Goal: Task Accomplishment & Management: Manage account settings

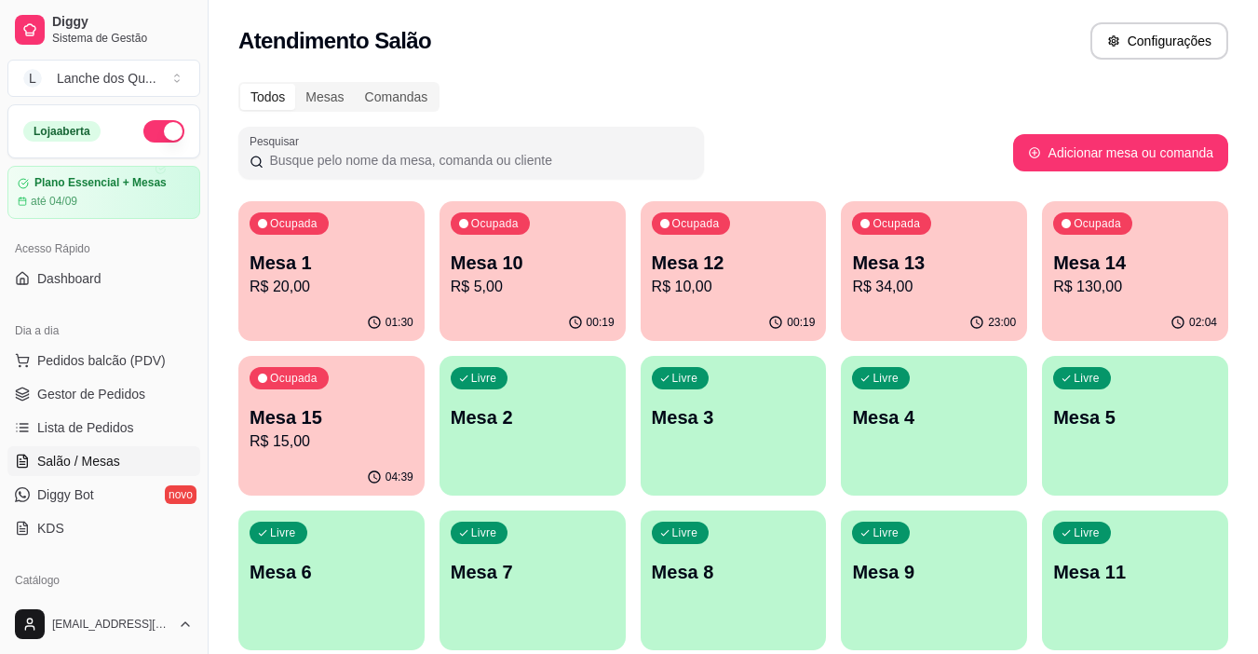
scroll to position [186, 0]
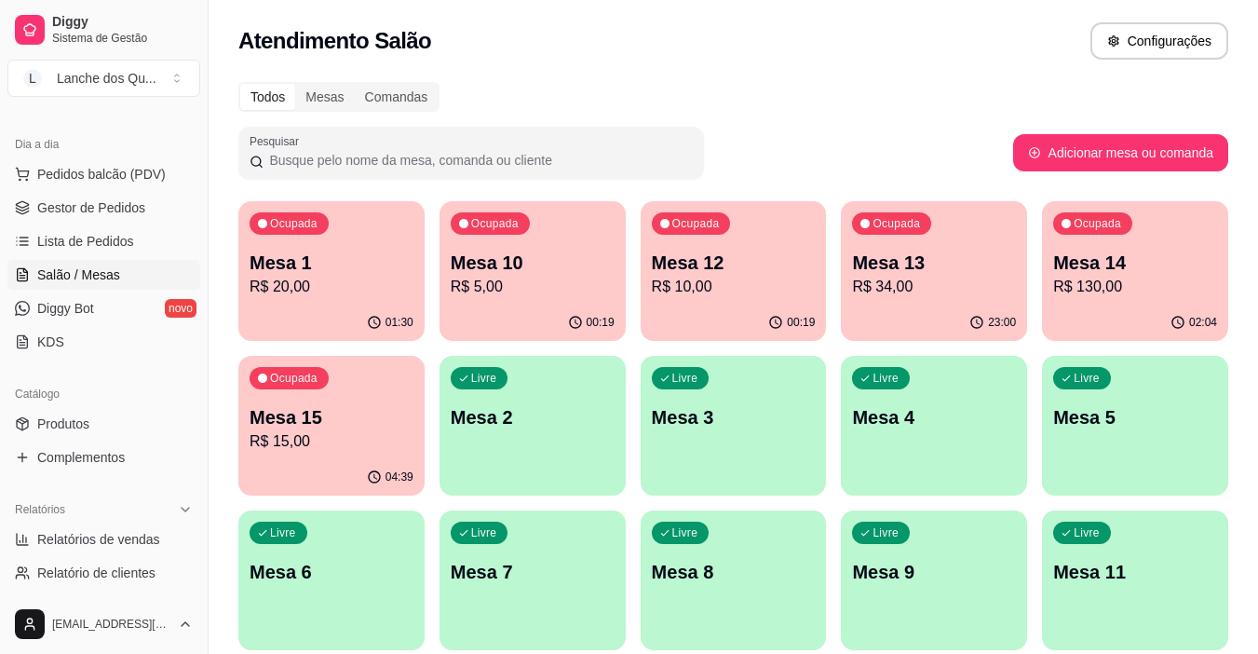
click at [351, 233] on div "Ocupada Mesa 1 R$ 20,00" at bounding box center [331, 252] width 186 height 103
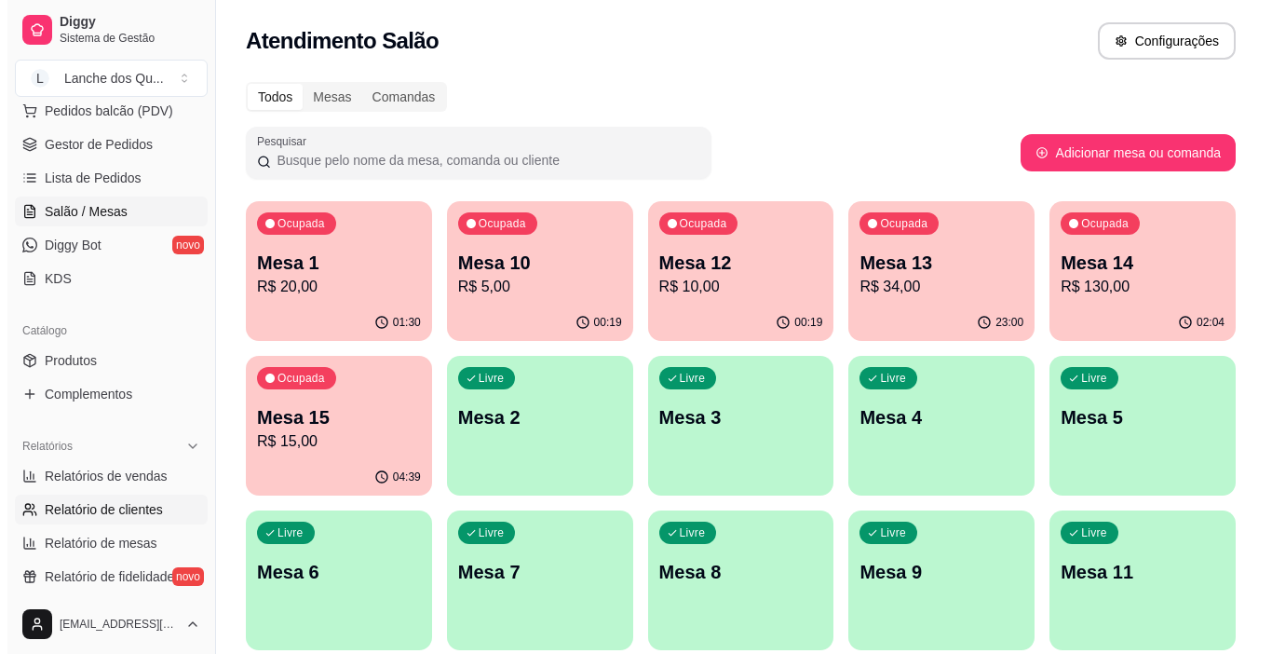
scroll to position [372, 0]
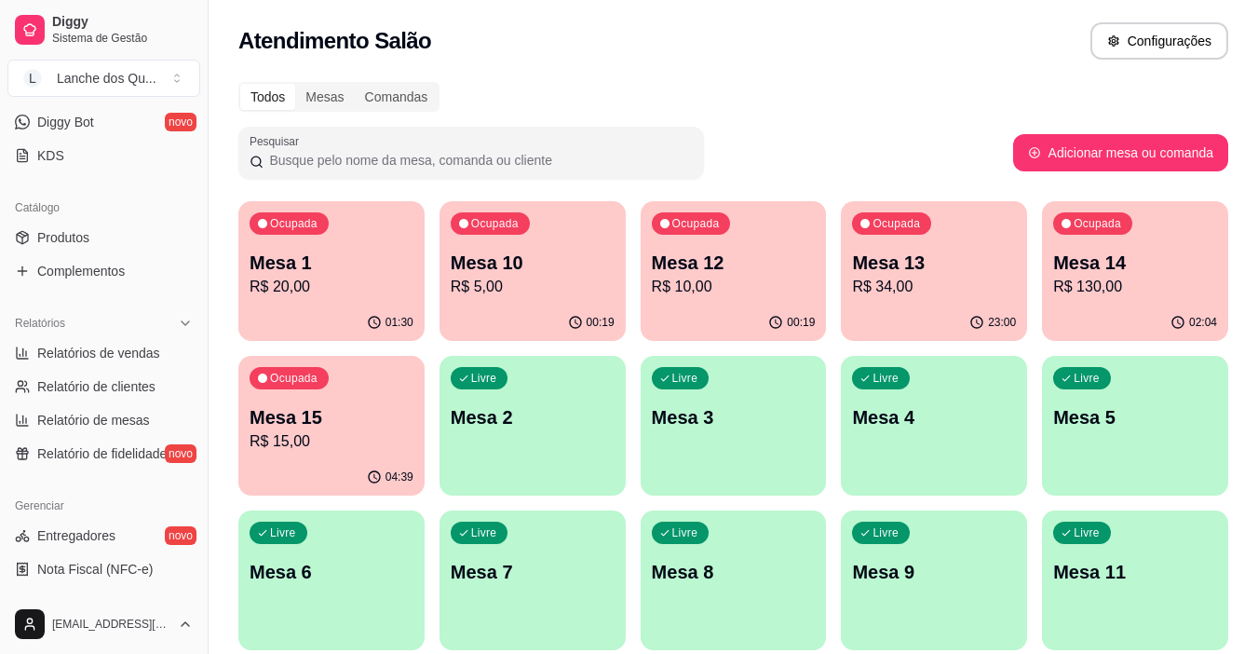
click at [527, 413] on p "Mesa 2" at bounding box center [533, 417] width 164 height 26
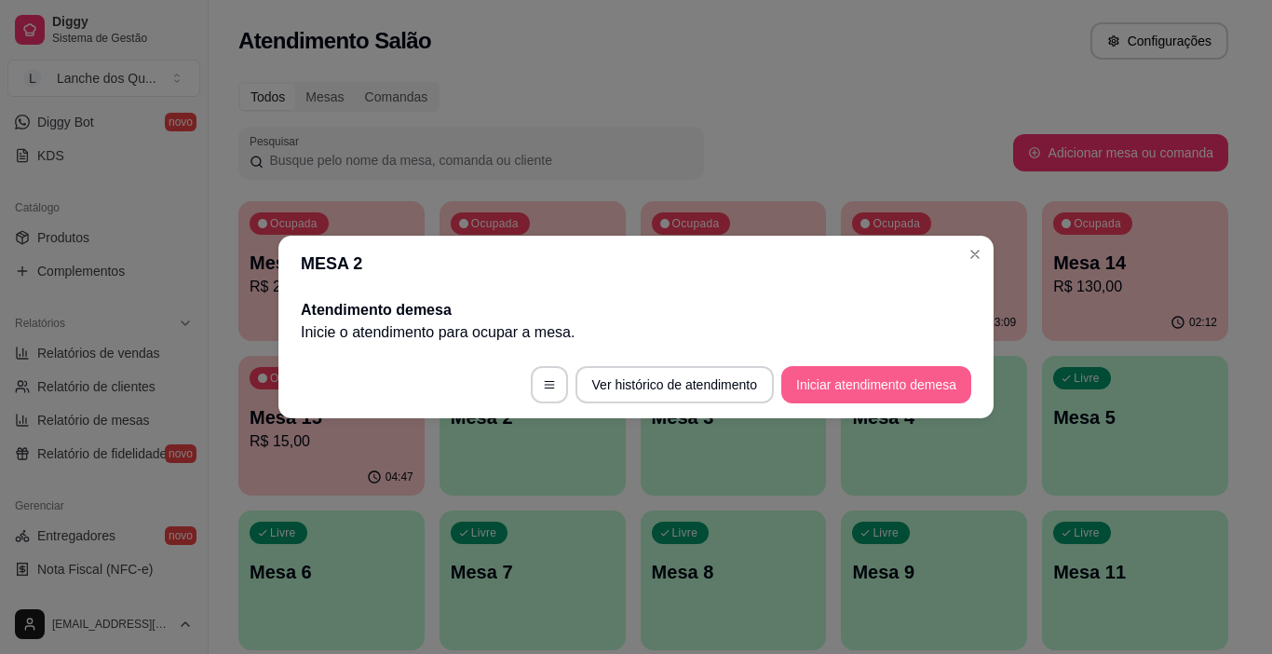
click at [898, 382] on button "Iniciar atendimento de mesa" at bounding box center [876, 384] width 190 height 37
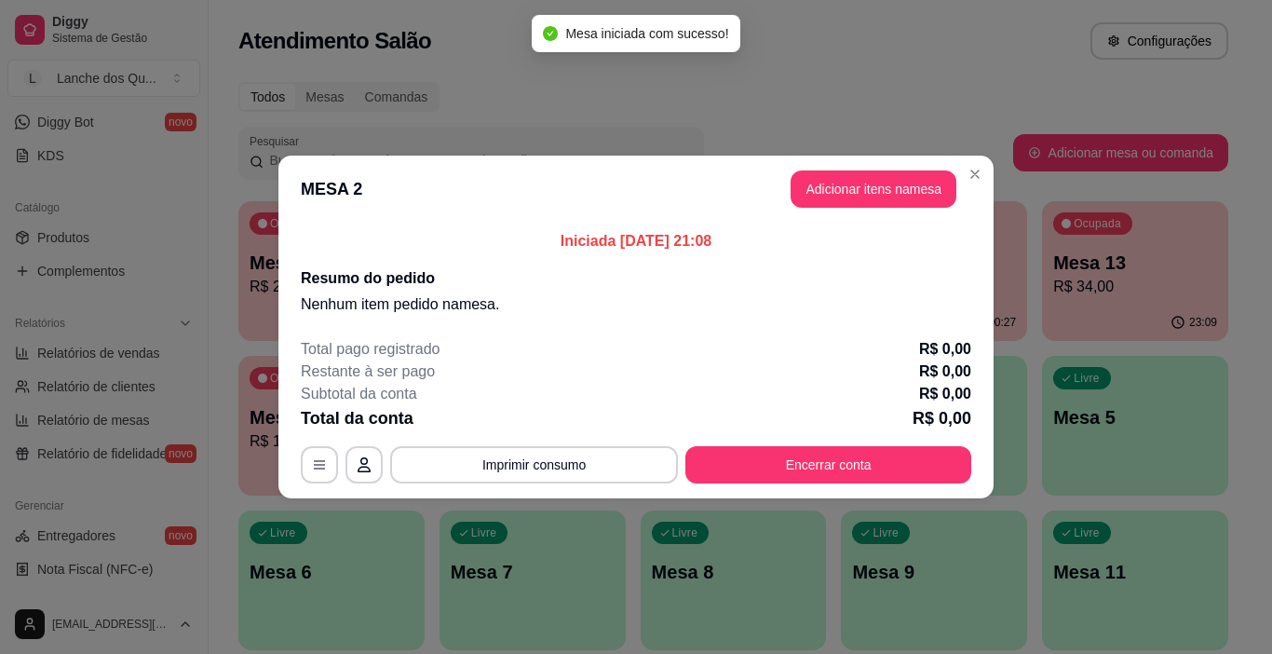
click at [925, 198] on button "Adicionar itens na mesa" at bounding box center [873, 188] width 166 height 37
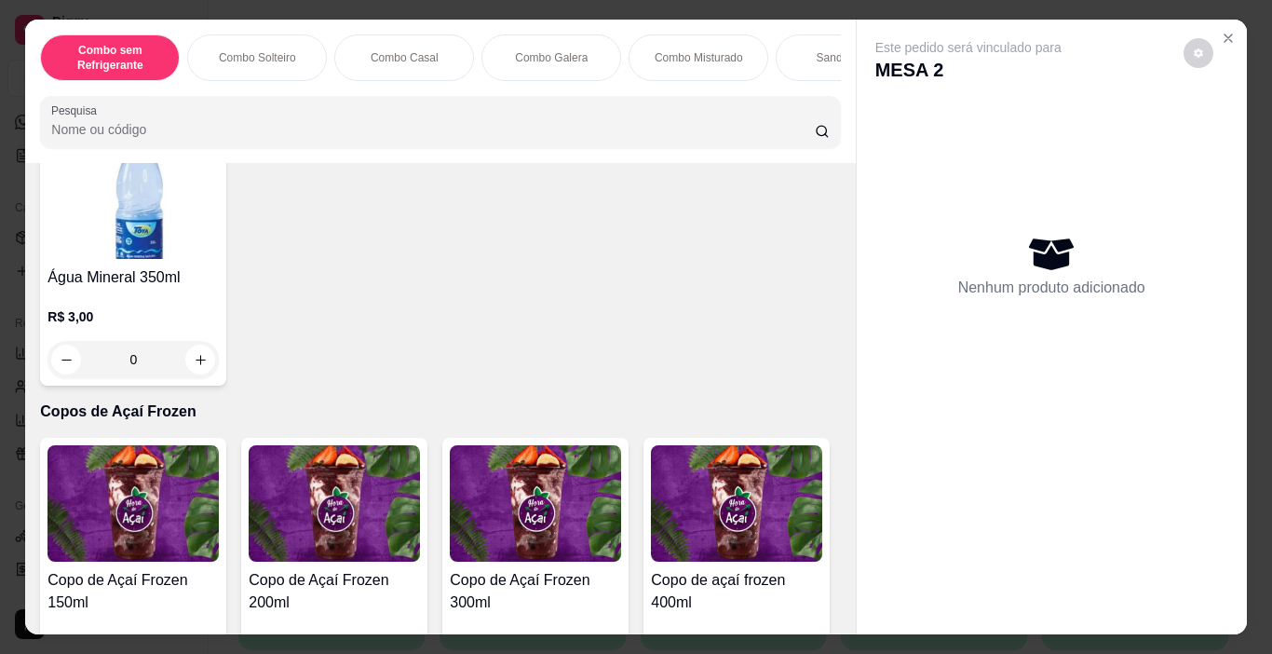
scroll to position [4469, 0]
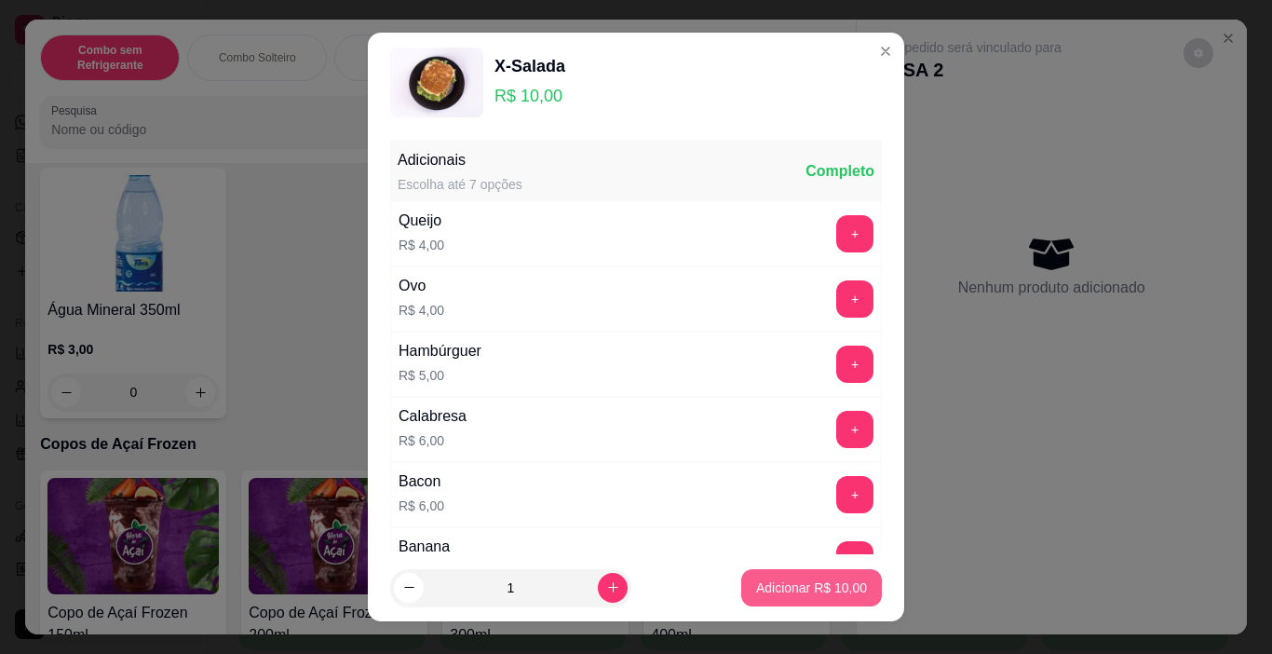
click at [835, 580] on p "Adicionar R$ 10,00" at bounding box center [811, 587] width 111 height 19
type input "1"
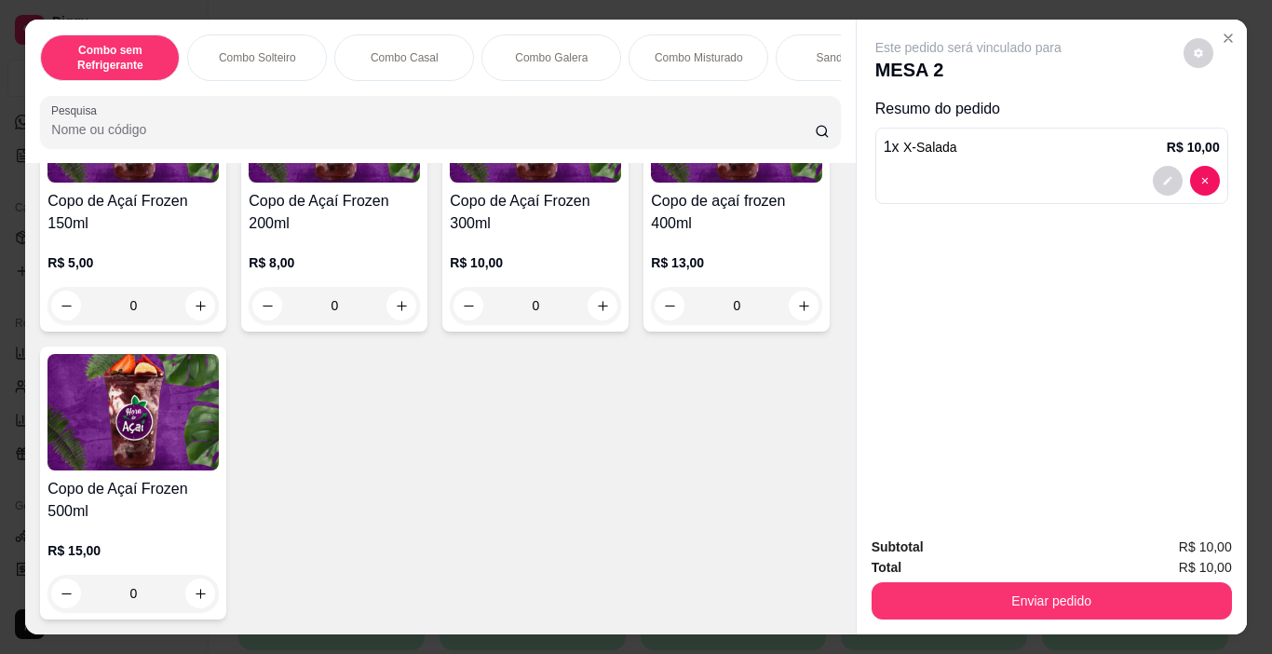
scroll to position [5679, 0]
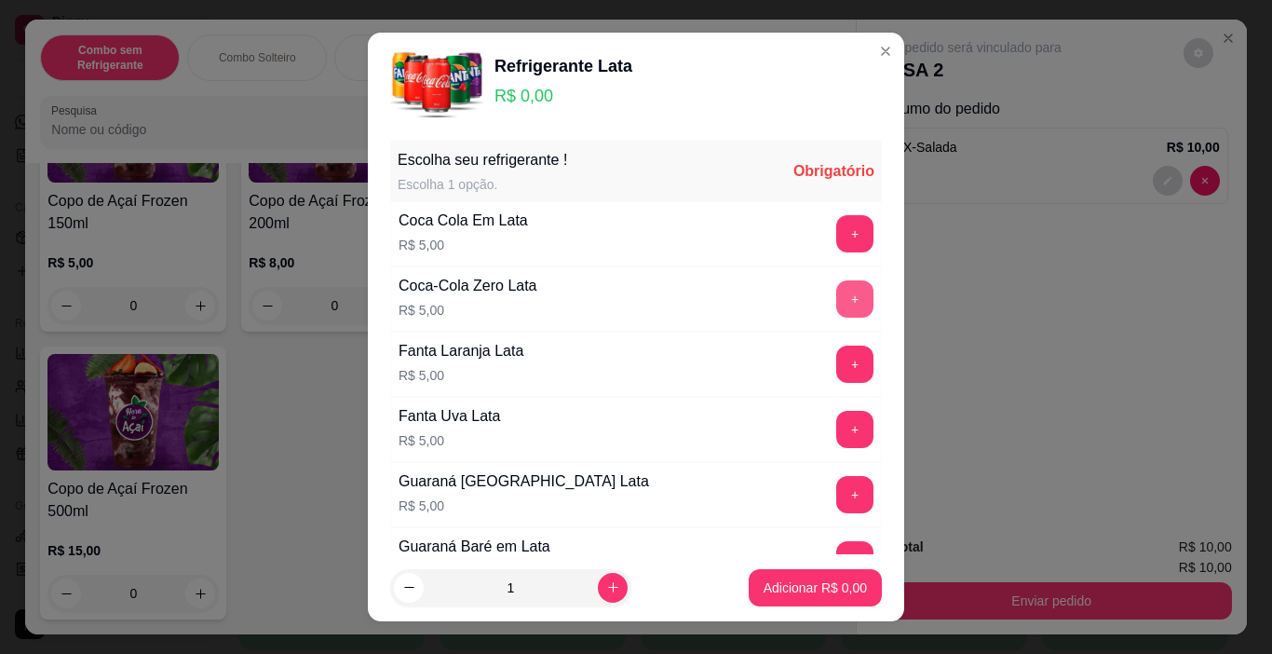
click at [836, 299] on button "+" at bounding box center [854, 298] width 37 height 37
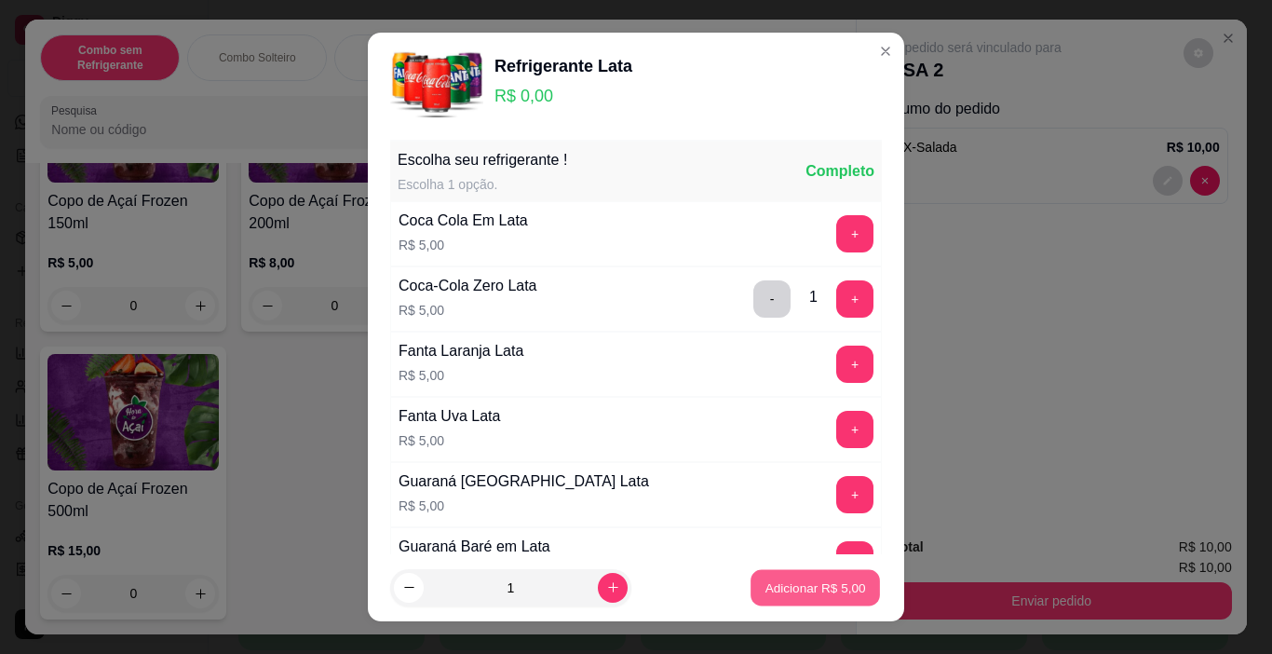
click at [851, 577] on button "Adicionar R$ 5,00" at bounding box center [814, 588] width 129 height 36
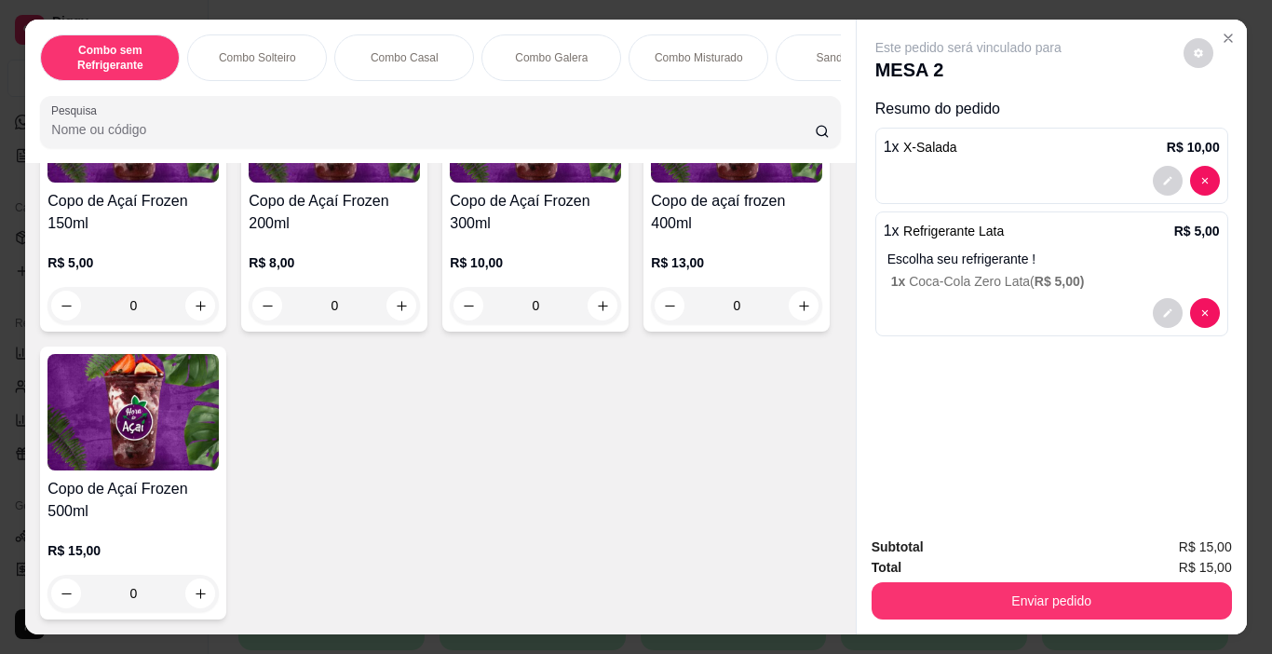
click at [925, 596] on button "Enviar pedido" at bounding box center [1051, 600] width 360 height 37
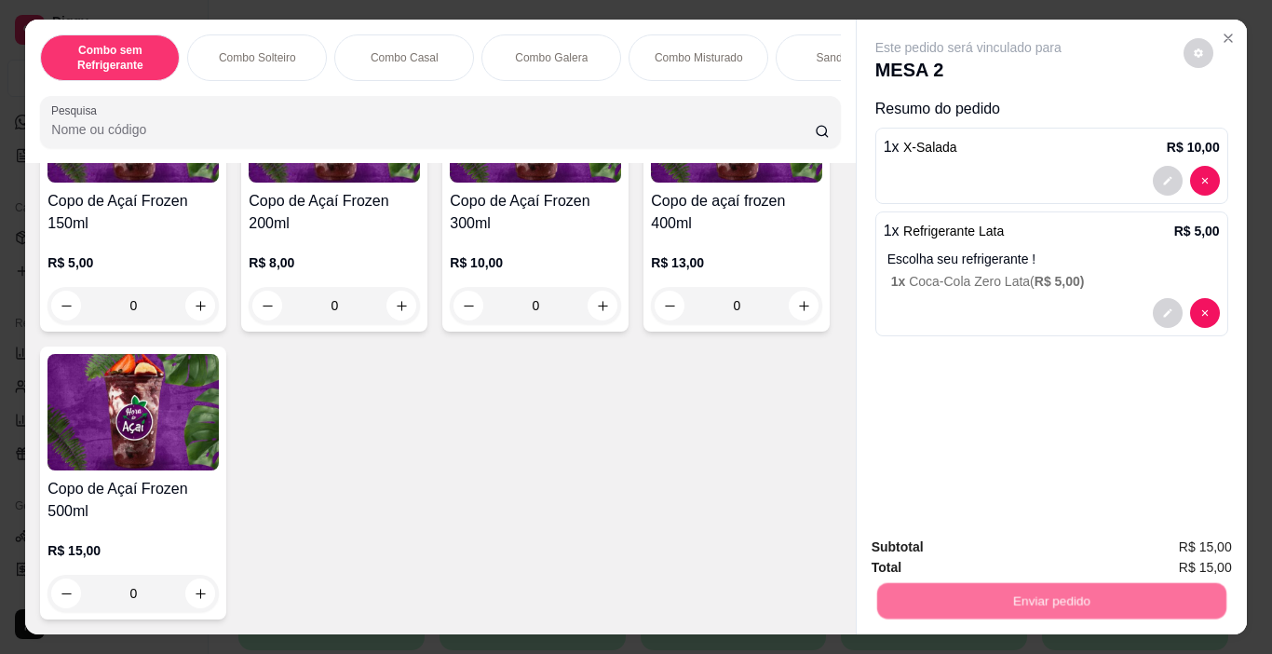
click at [937, 536] on button "Não registrar e enviar pedido" at bounding box center [990, 547] width 194 height 35
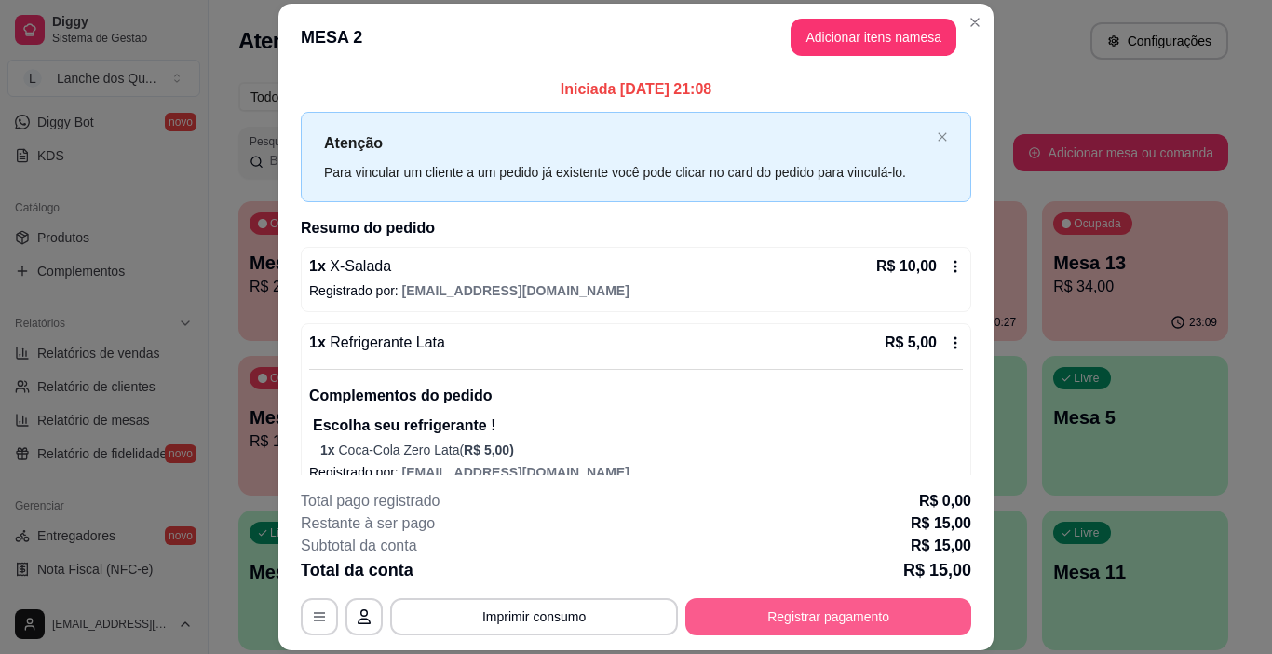
click at [787, 616] on button "Registrar pagamento" at bounding box center [828, 616] width 286 height 37
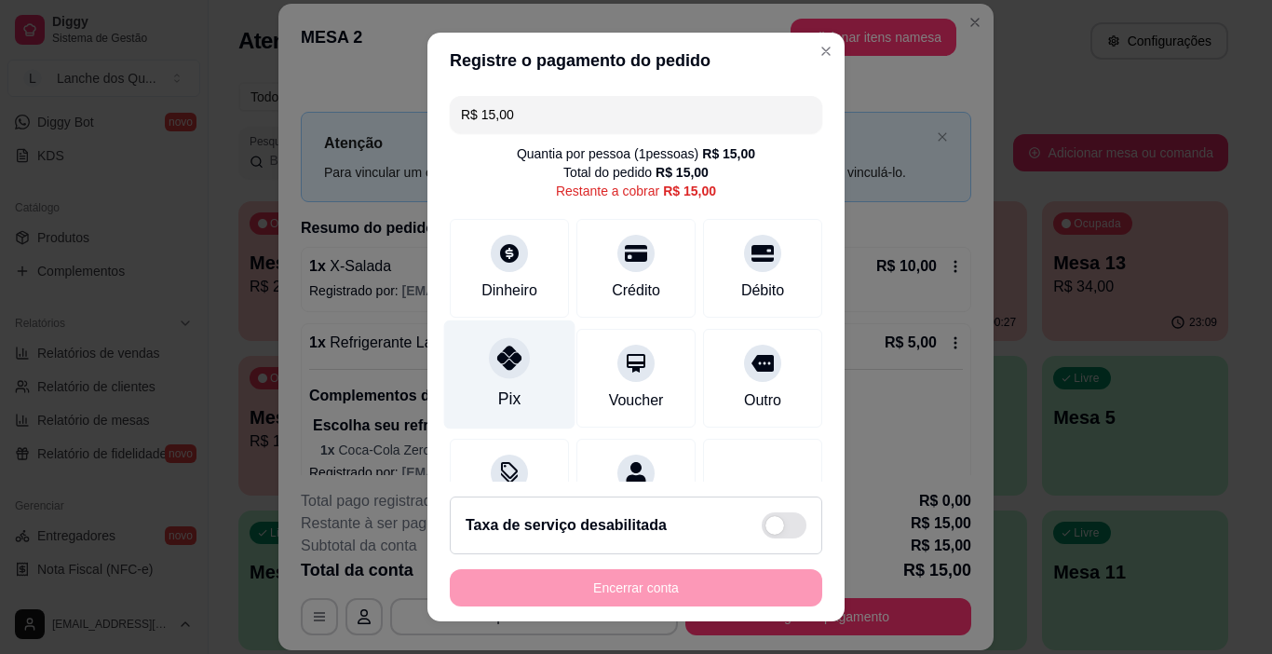
click at [503, 374] on div at bounding box center [509, 358] width 41 height 41
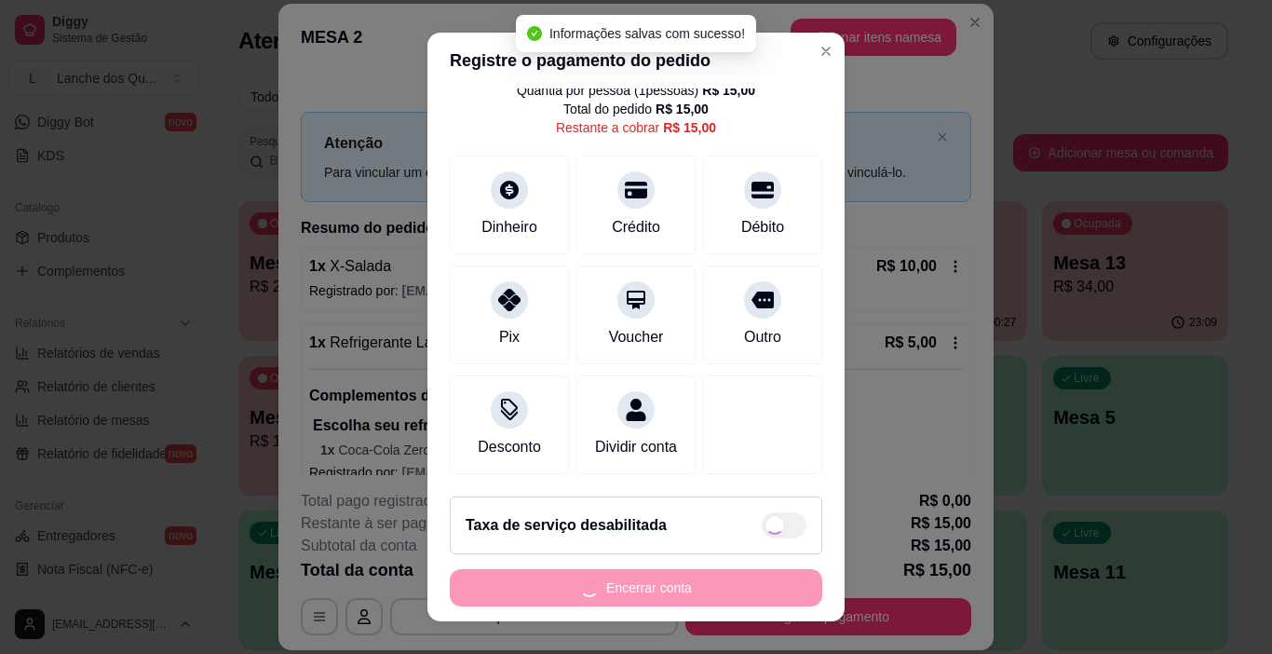
type input "R$ 0,00"
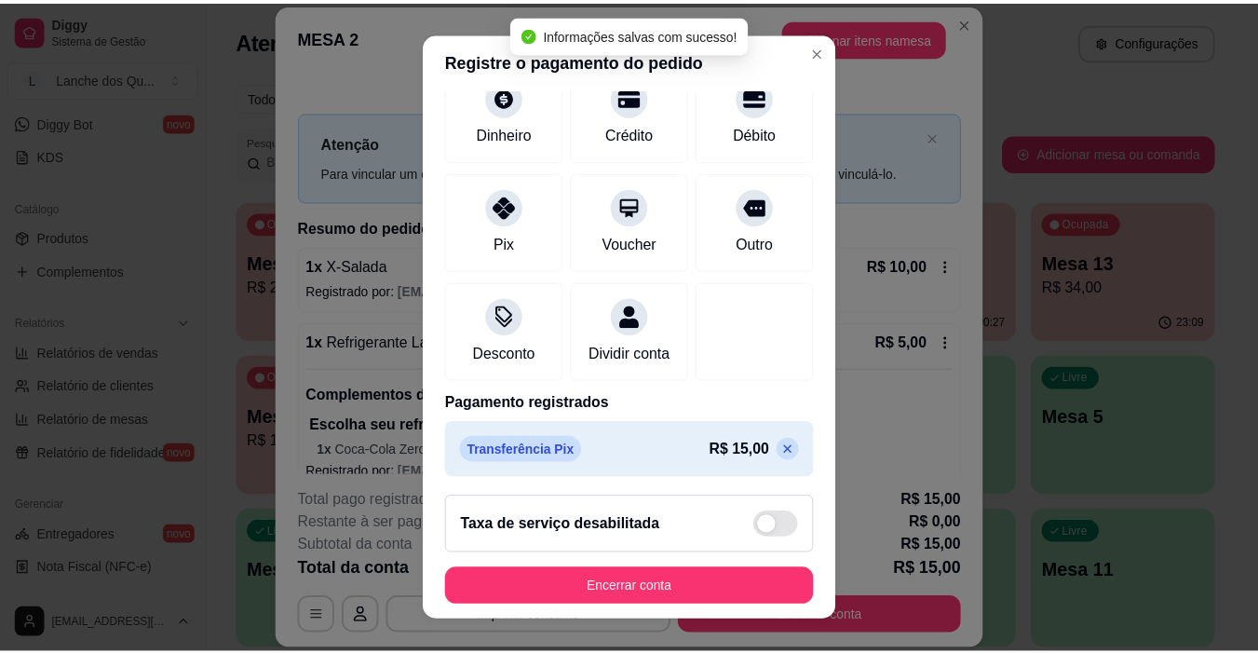
scroll to position [164, 0]
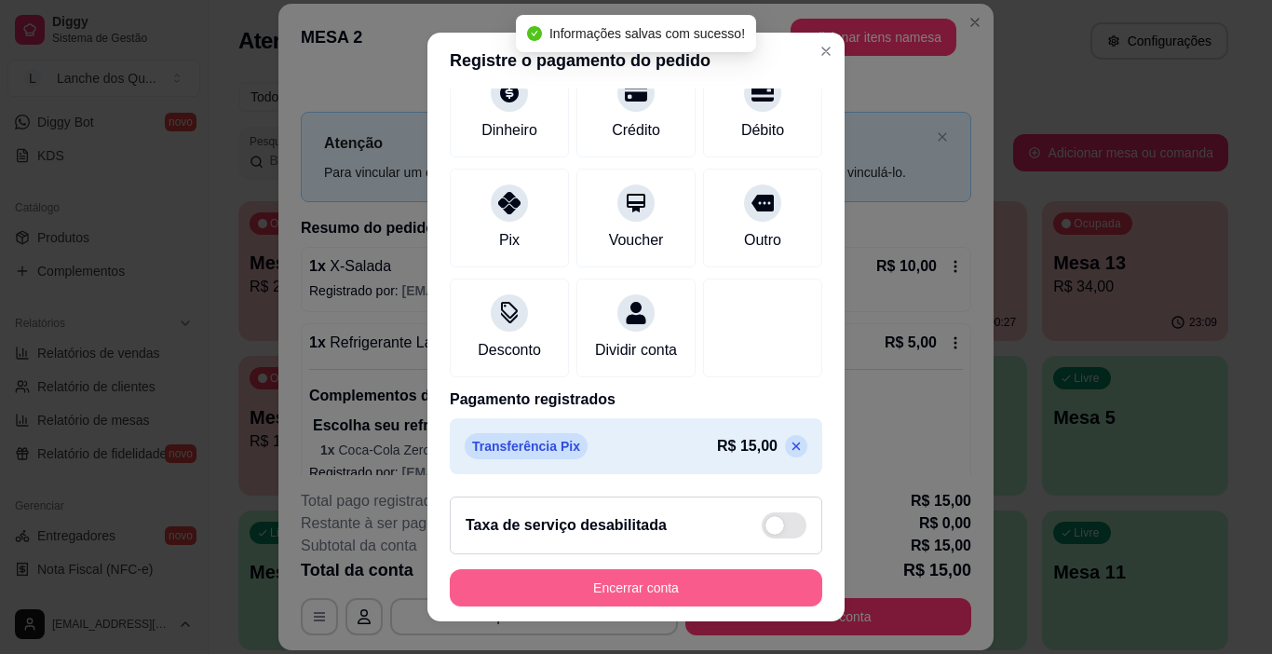
click at [654, 584] on button "Encerrar conta" at bounding box center [636, 587] width 372 height 37
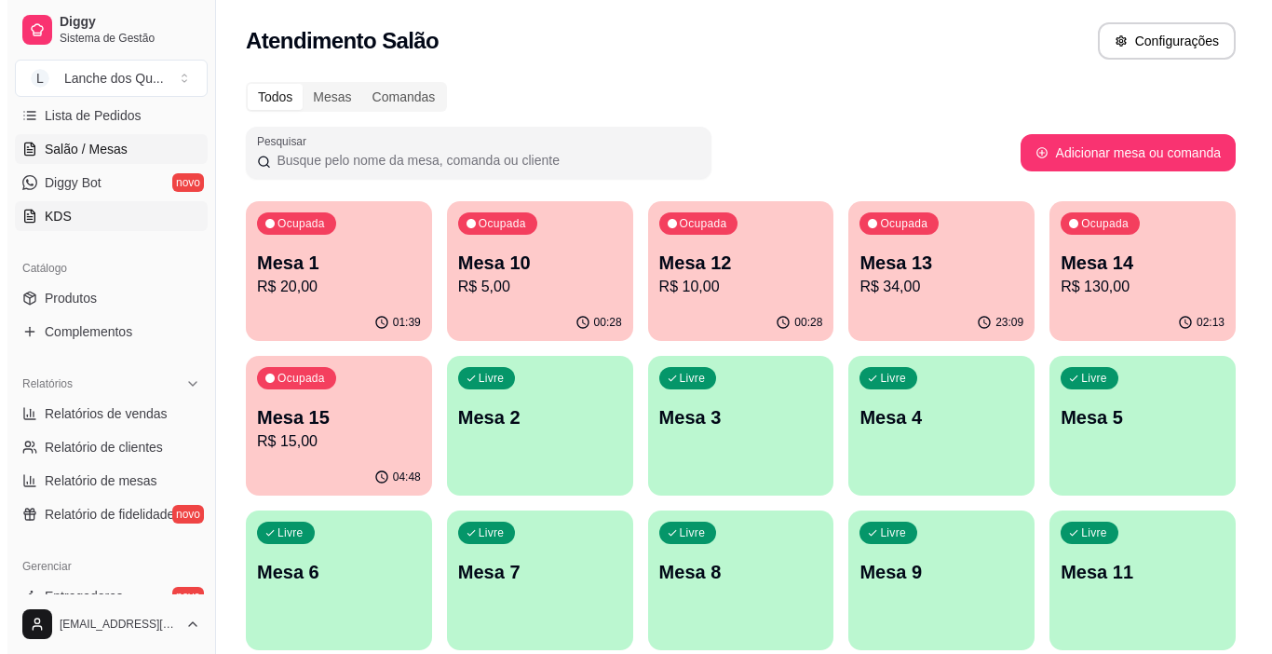
scroll to position [279, 0]
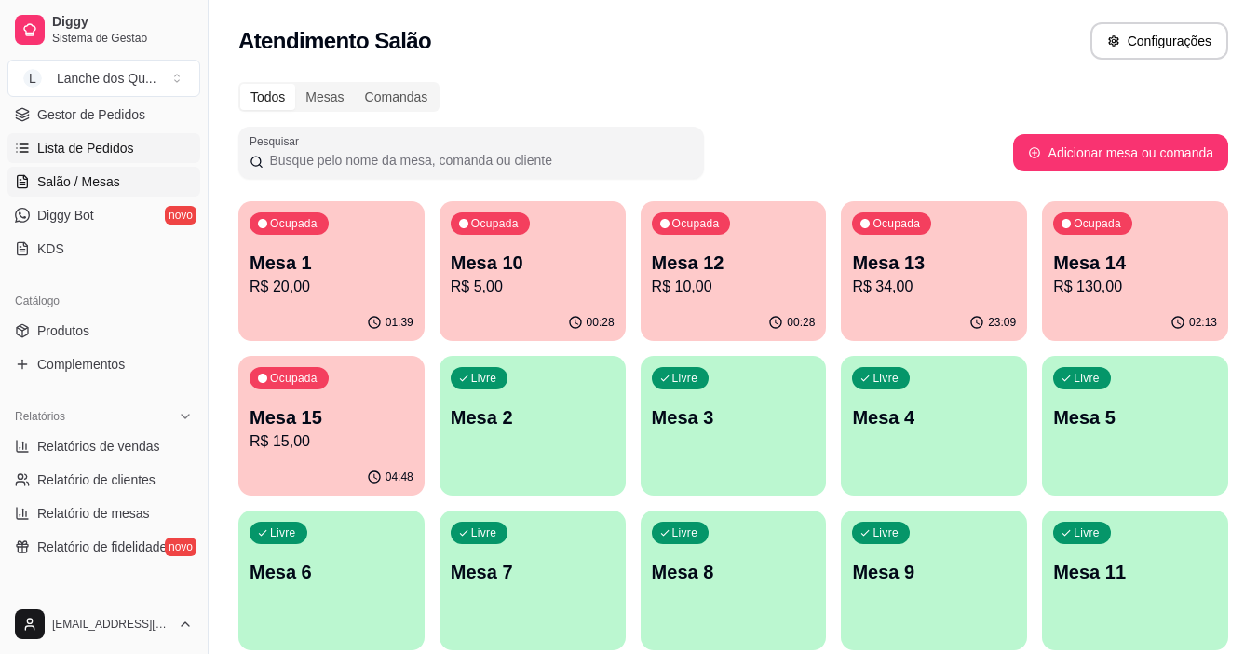
click at [77, 149] on span "Lista de Pedidos" at bounding box center [85, 148] width 97 height 19
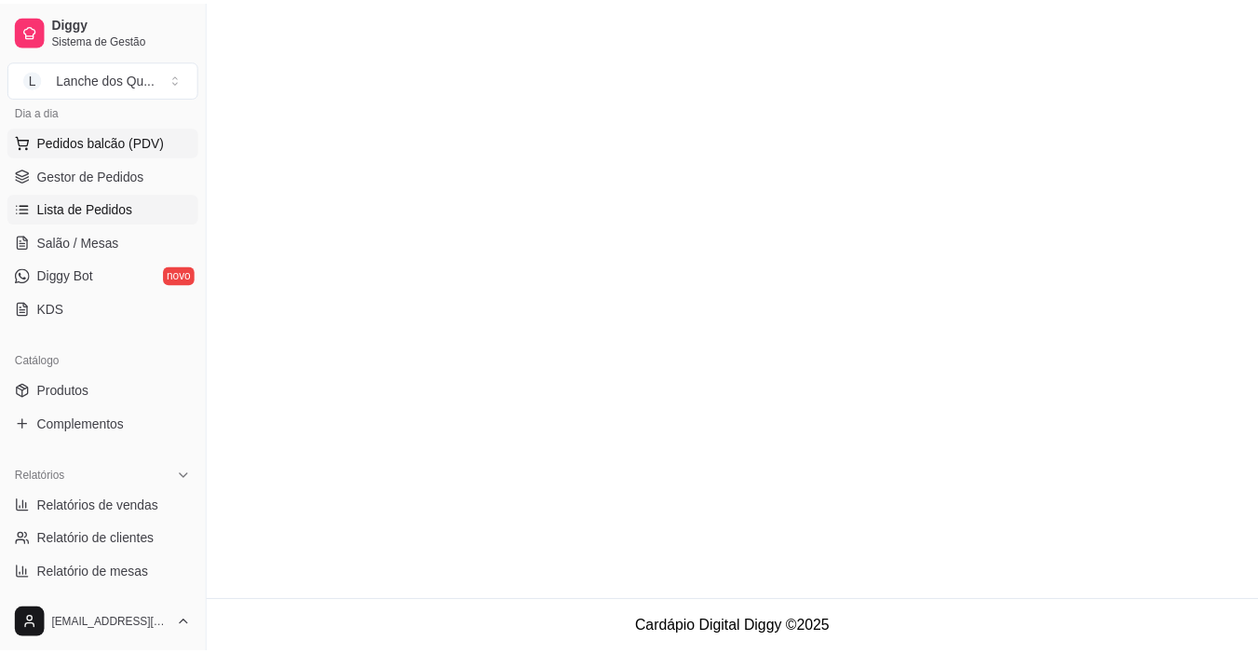
scroll to position [186, 0]
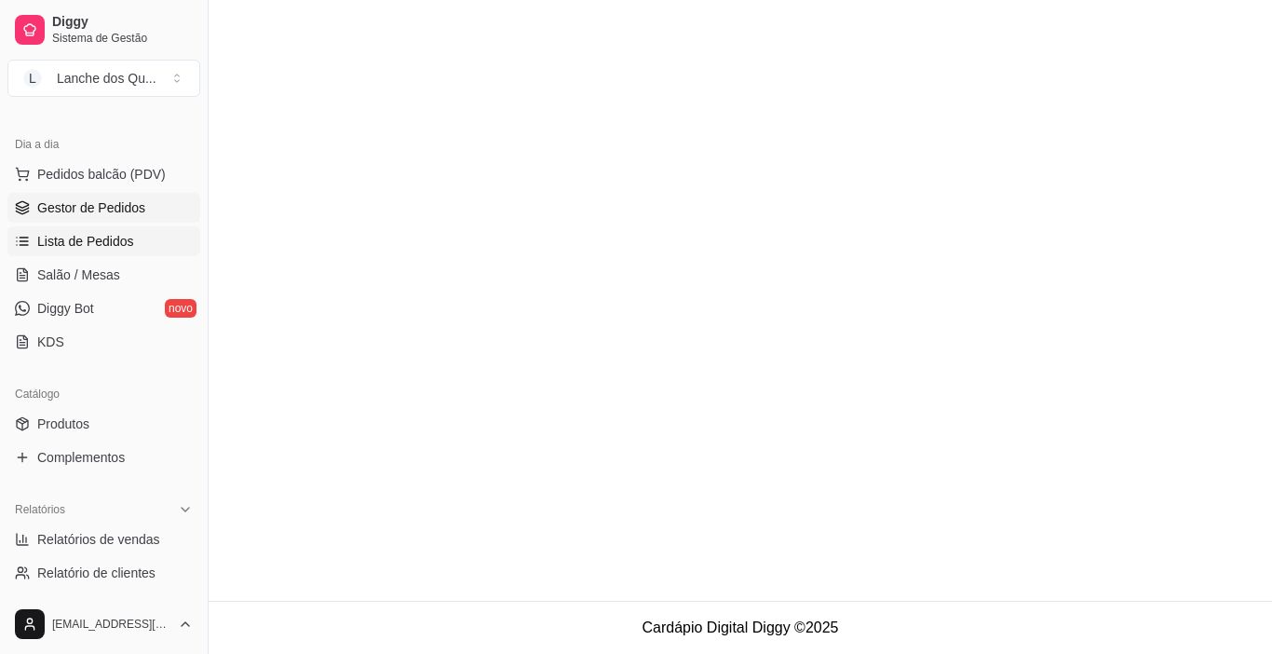
click at [87, 222] on link "Gestor de Pedidos" at bounding box center [103, 208] width 193 height 30
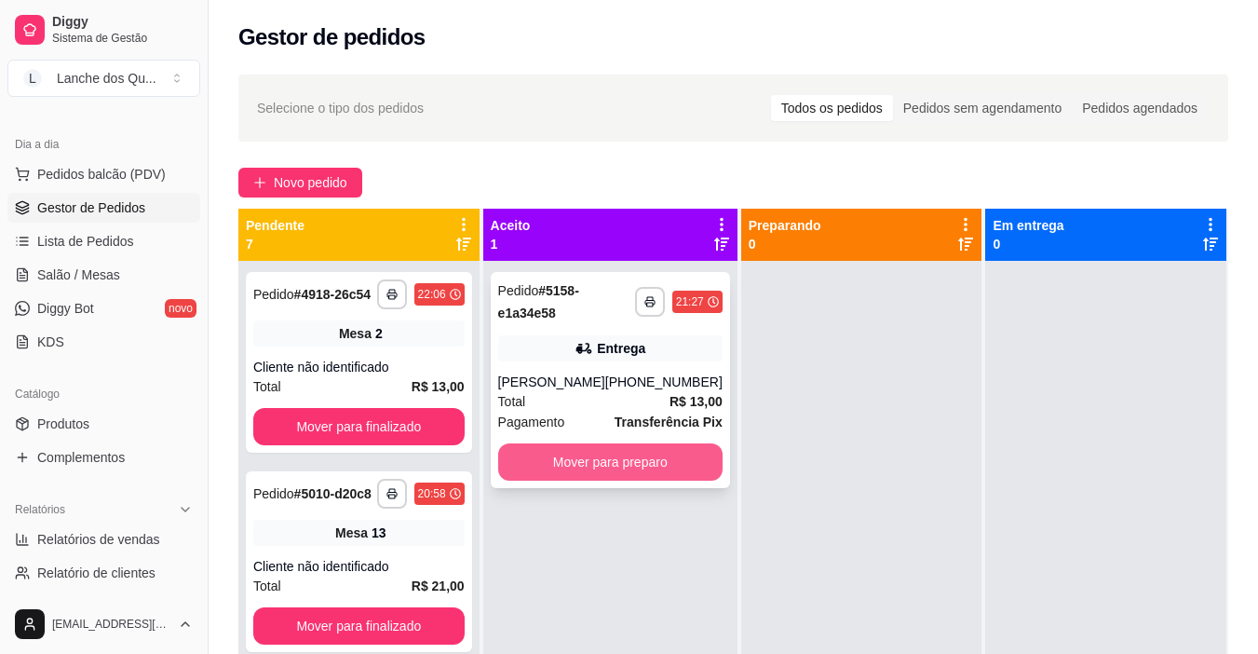
click at [639, 461] on button "Mover para preparo" at bounding box center [610, 461] width 224 height 37
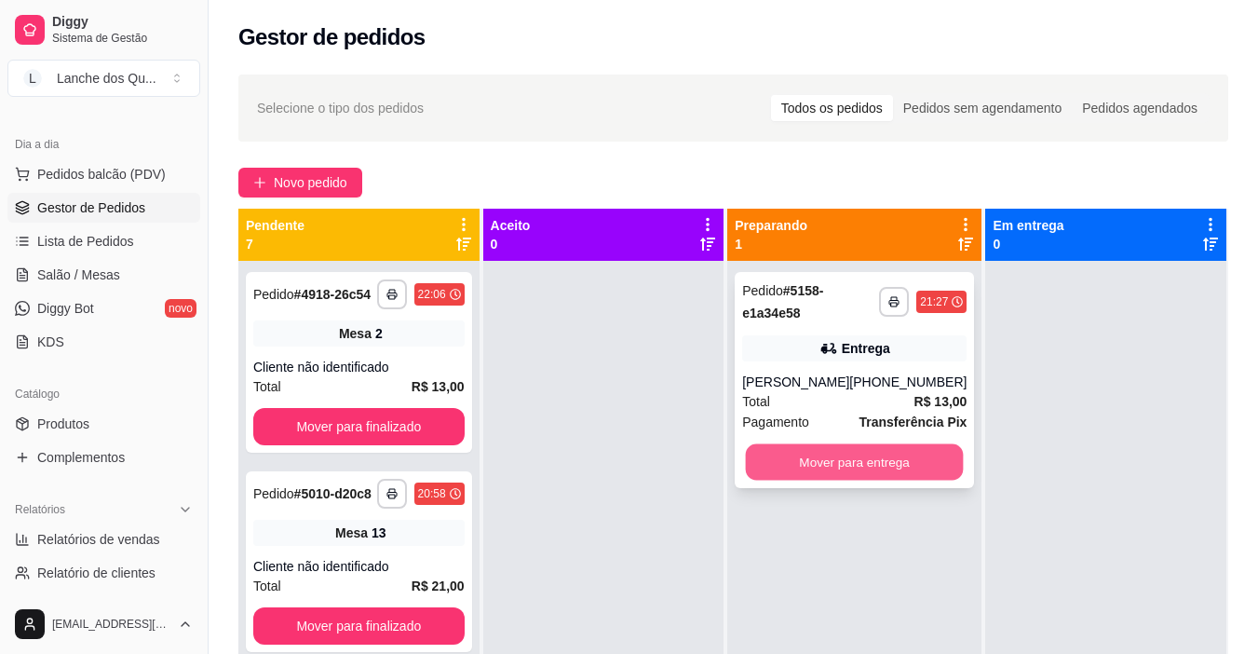
click at [829, 473] on button "Mover para entrega" at bounding box center [855, 462] width 218 height 36
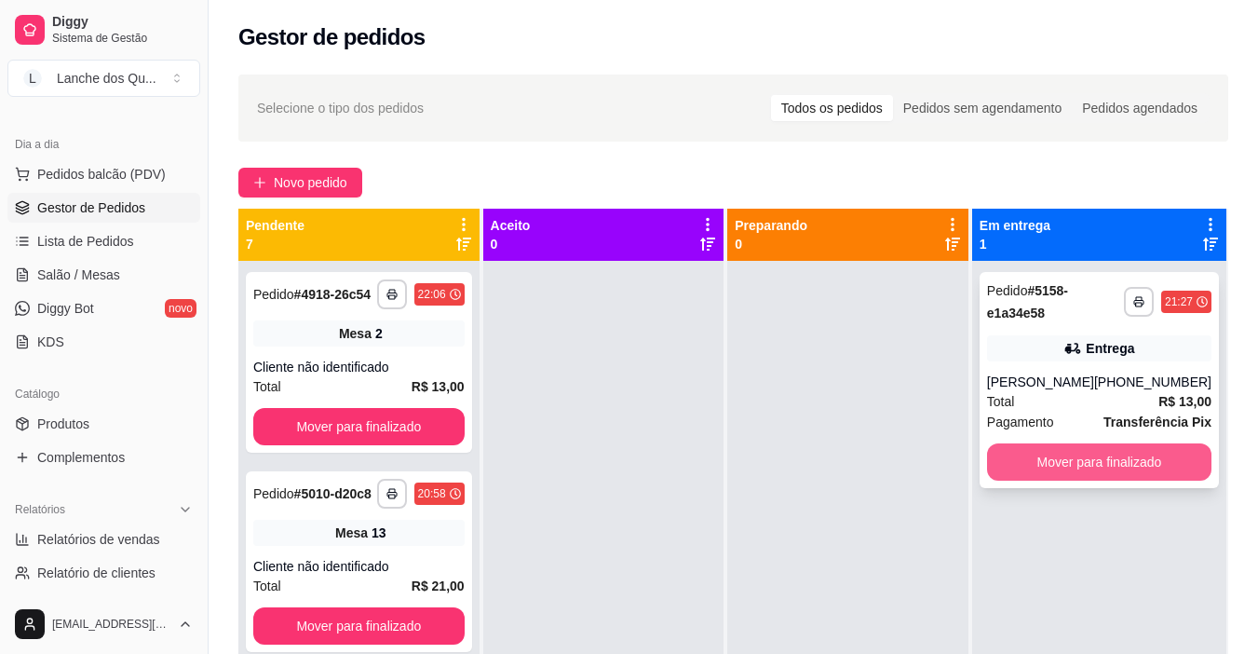
click at [1092, 465] on button "Mover para finalizado" at bounding box center [1099, 461] width 224 height 37
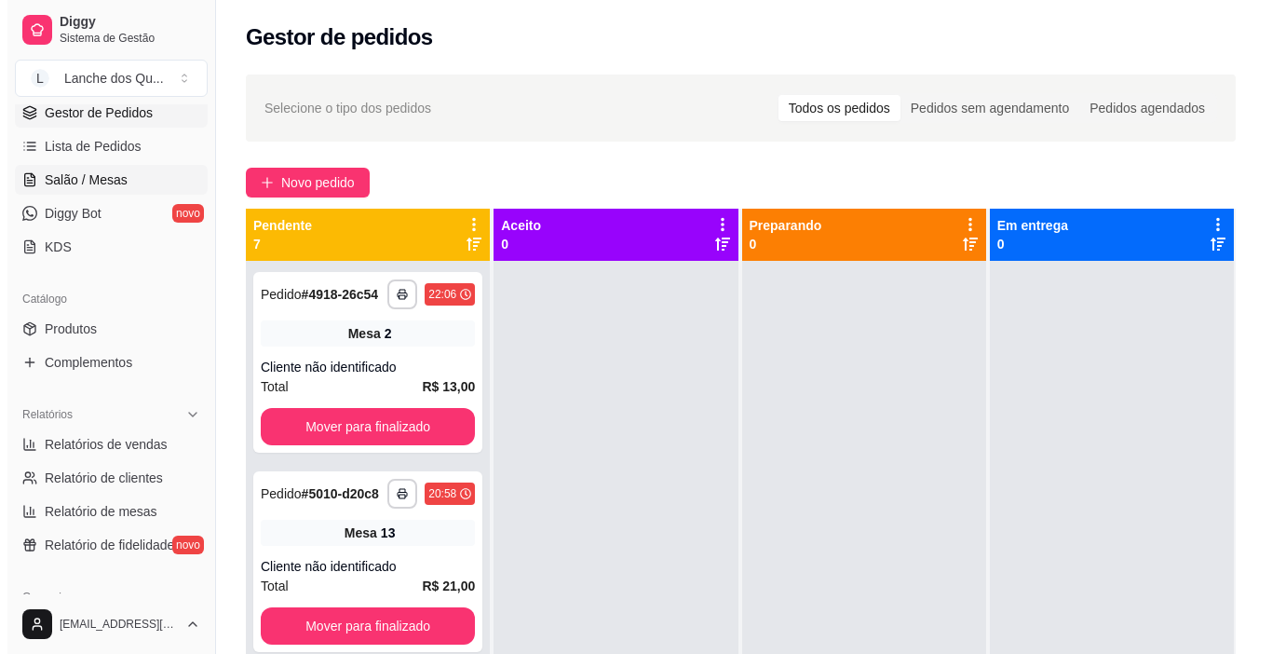
scroll to position [186, 0]
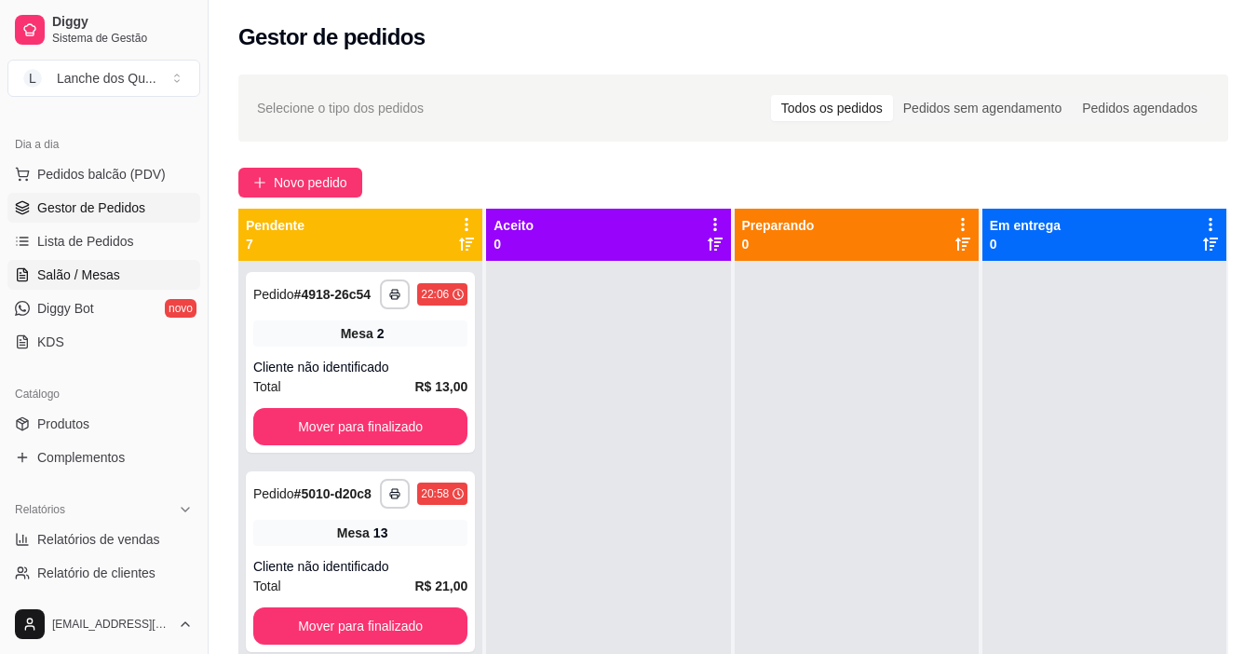
click at [101, 264] on link "Salão / Mesas" at bounding box center [103, 275] width 193 height 30
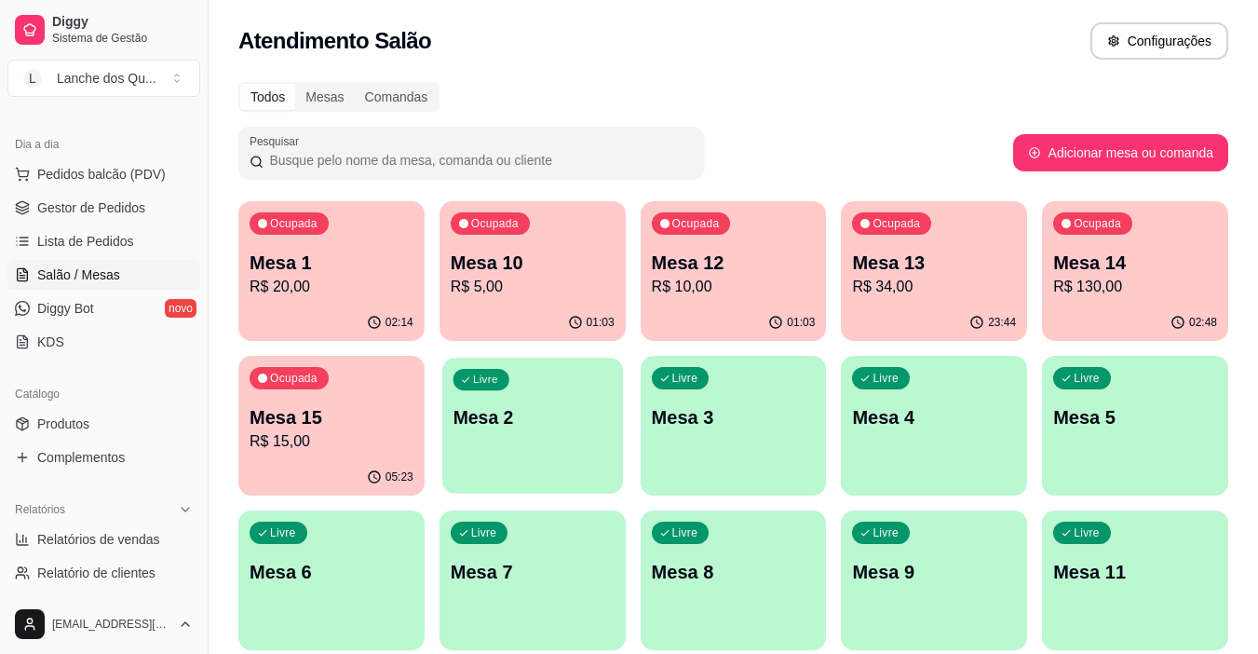
click at [508, 398] on div "Livre Mesa 2" at bounding box center [532, 414] width 181 height 114
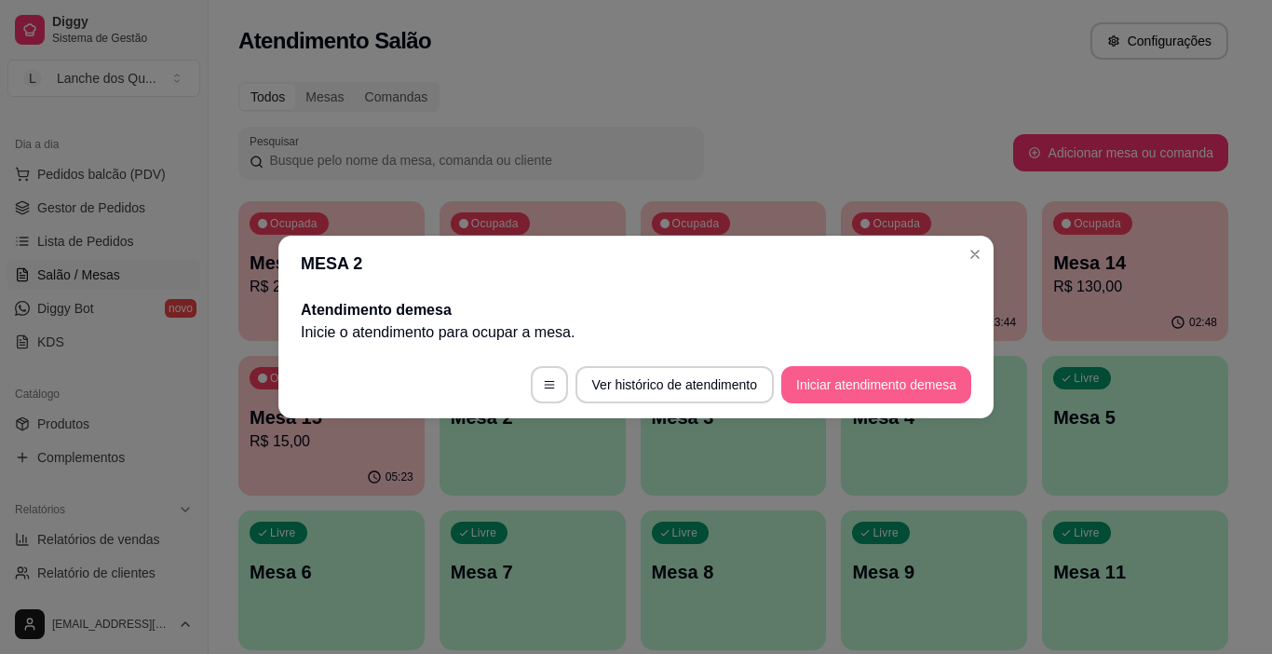
click at [831, 369] on button "Iniciar atendimento de mesa" at bounding box center [876, 384] width 190 height 37
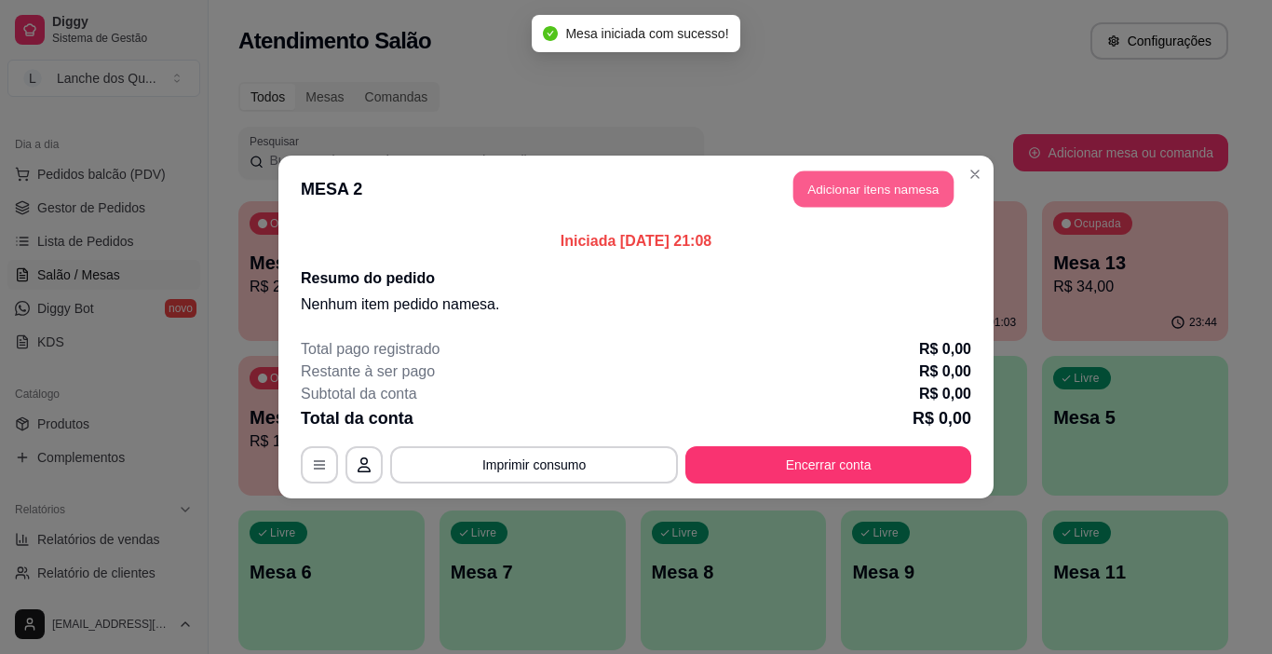
click at [854, 182] on button "Adicionar itens na mesa" at bounding box center [873, 189] width 160 height 36
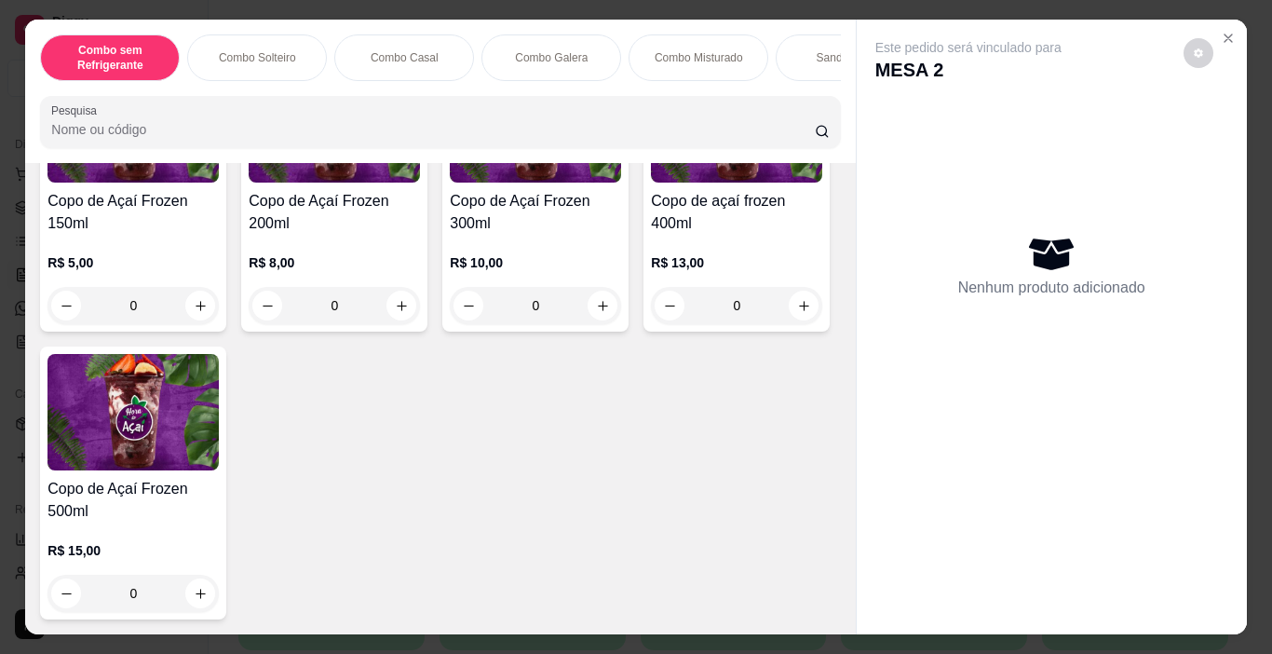
scroll to position [5772, 0]
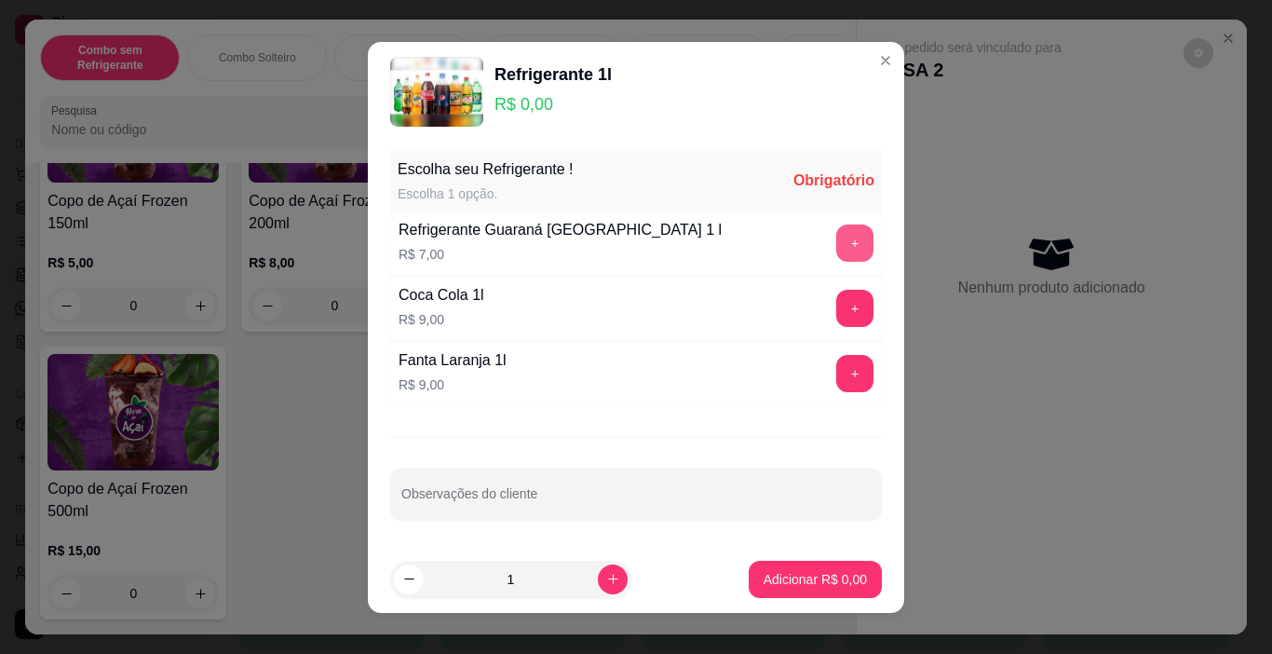
click at [843, 240] on button "+" at bounding box center [854, 242] width 37 height 37
click at [799, 576] on p "Adicionar R$ 7,00" at bounding box center [814, 579] width 103 height 19
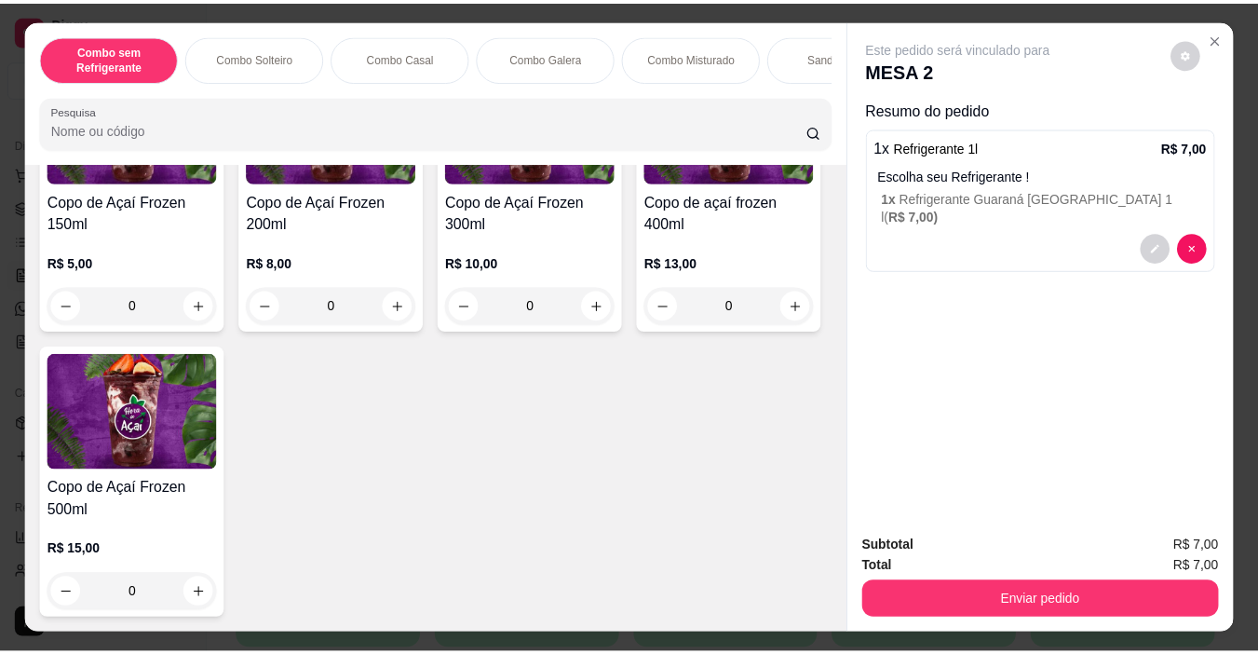
scroll to position [6323, 0]
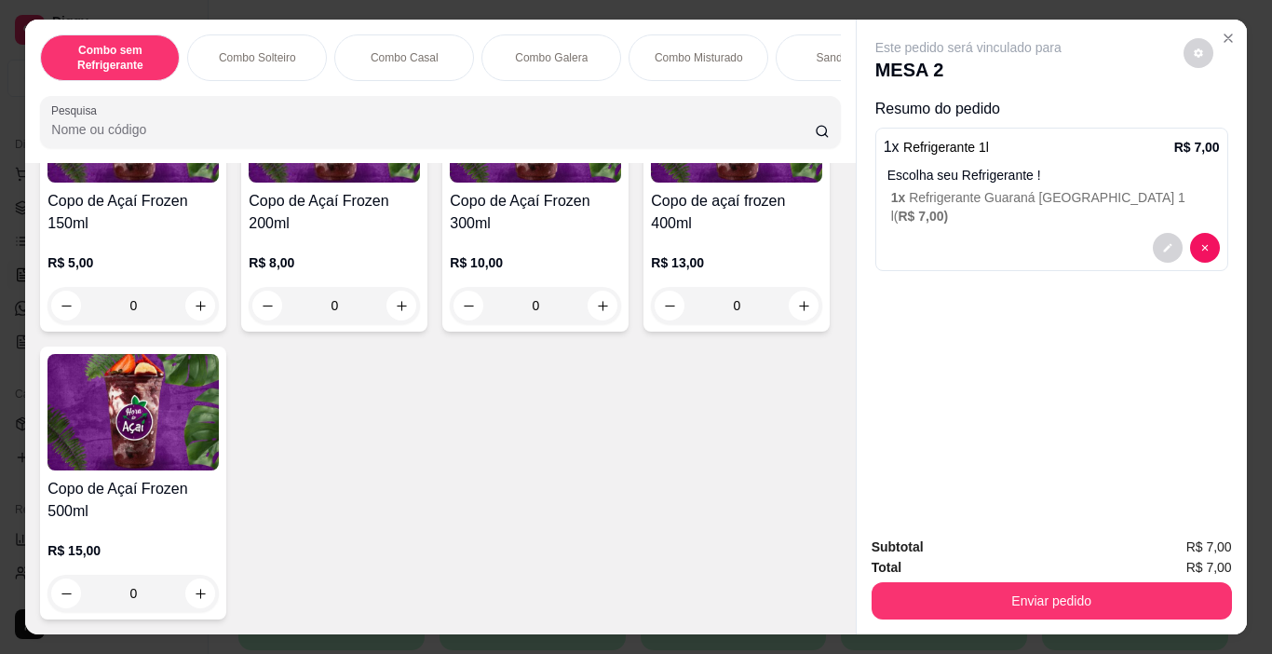
click at [295, 331] on div "Copo de Açaí Frozen 200ml R$ 8,00 0" at bounding box center [334, 195] width 186 height 273
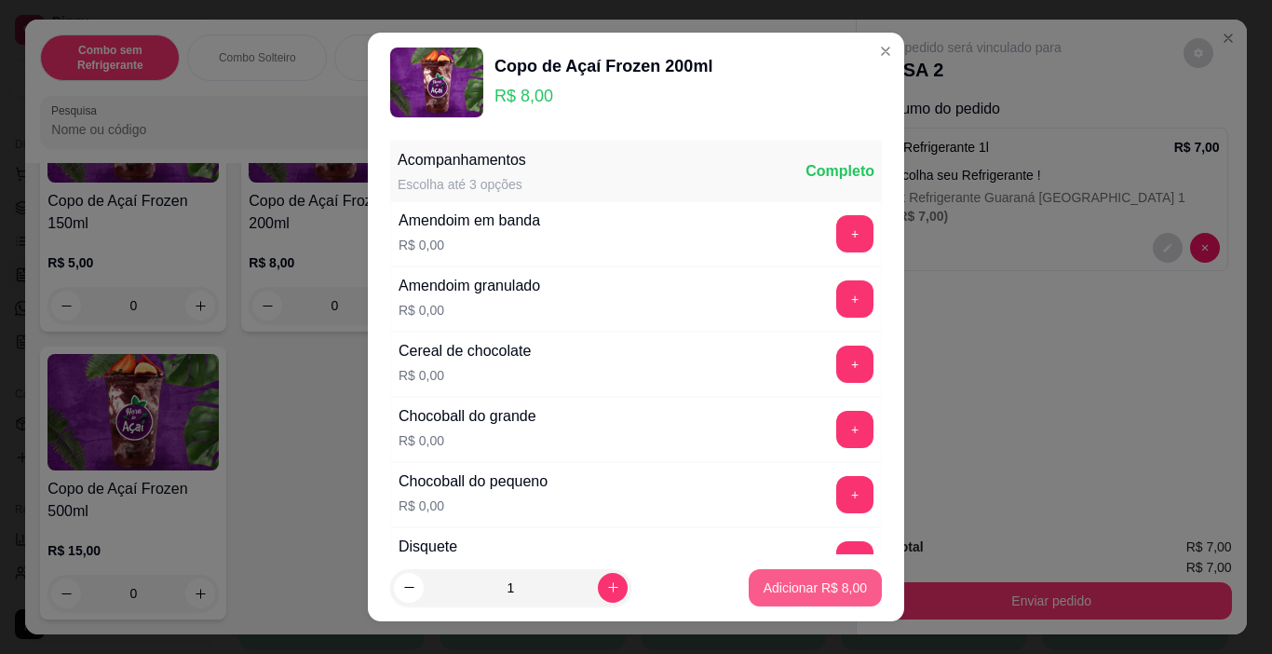
click at [763, 587] on p "Adicionar R$ 8,00" at bounding box center [814, 587] width 103 height 19
type input "1"
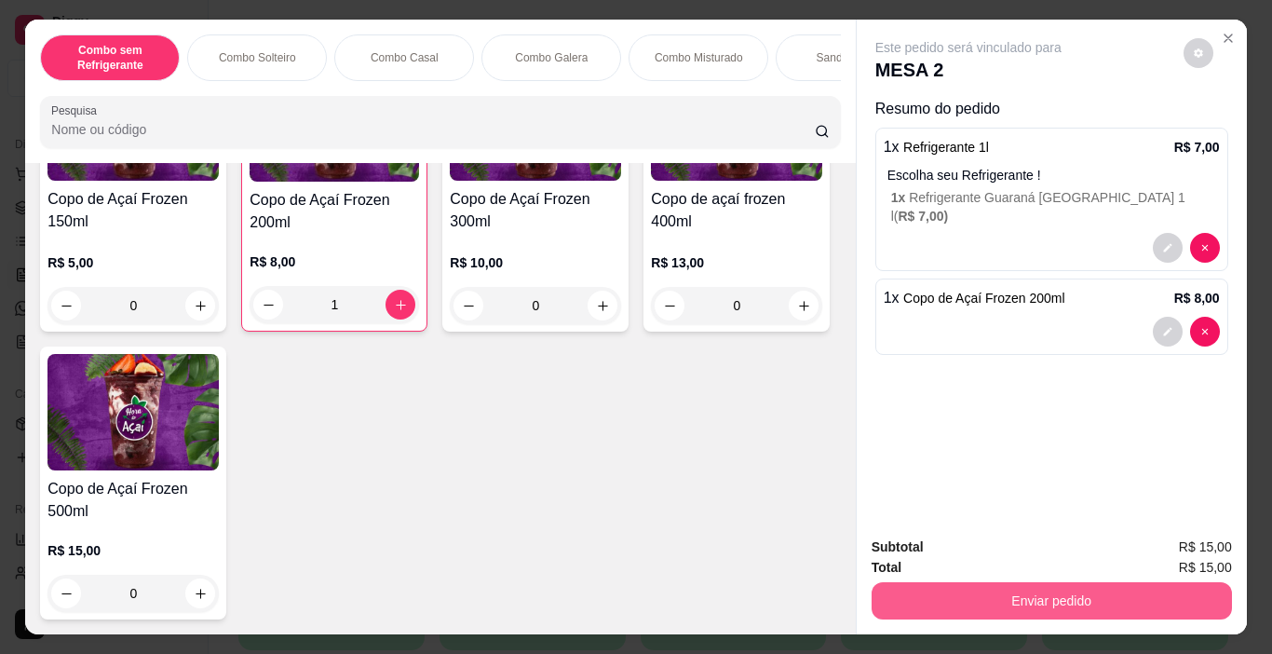
click at [1025, 589] on button "Enviar pedido" at bounding box center [1051, 600] width 360 height 37
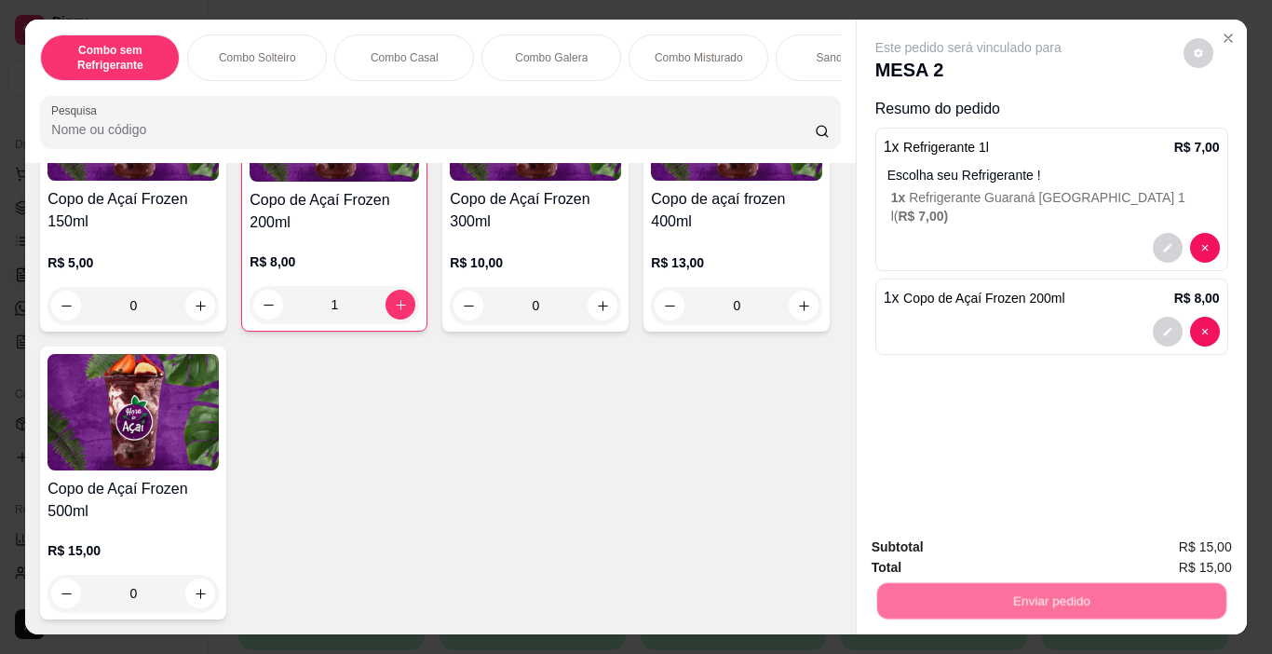
click at [951, 543] on button "Não registrar e enviar pedido" at bounding box center [990, 547] width 194 height 35
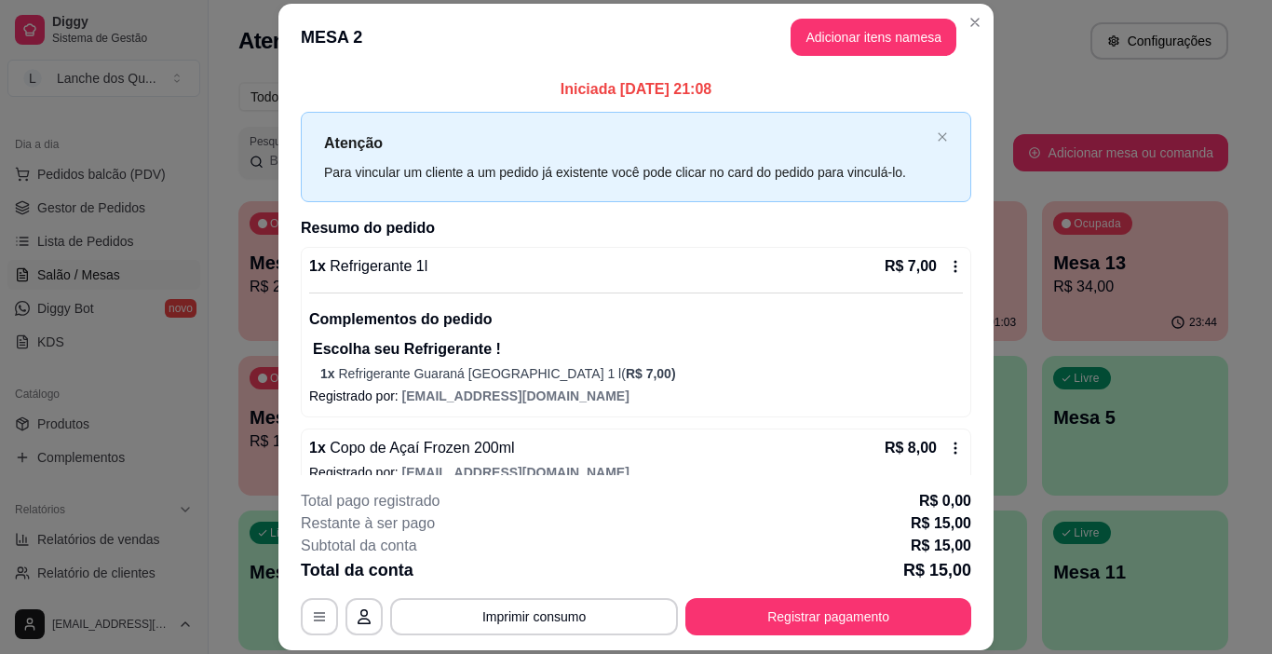
click at [862, 636] on footer "**********" at bounding box center [635, 562] width 715 height 175
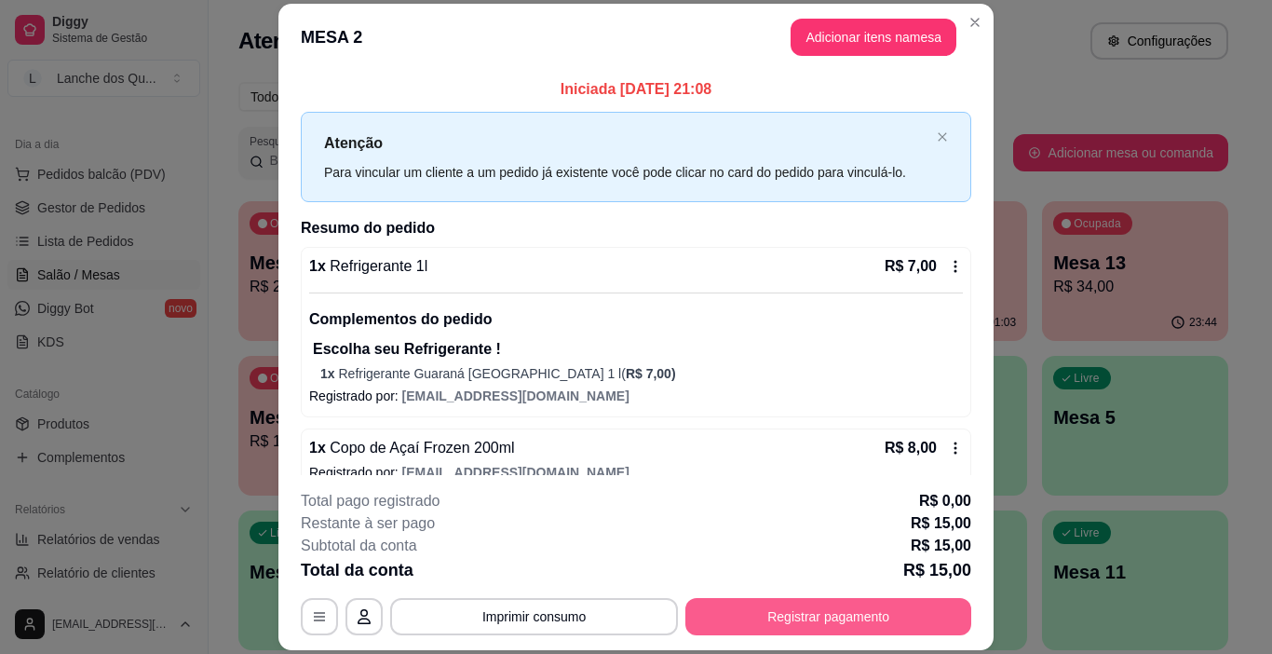
click at [864, 624] on button "Registrar pagamento" at bounding box center [828, 616] width 286 height 37
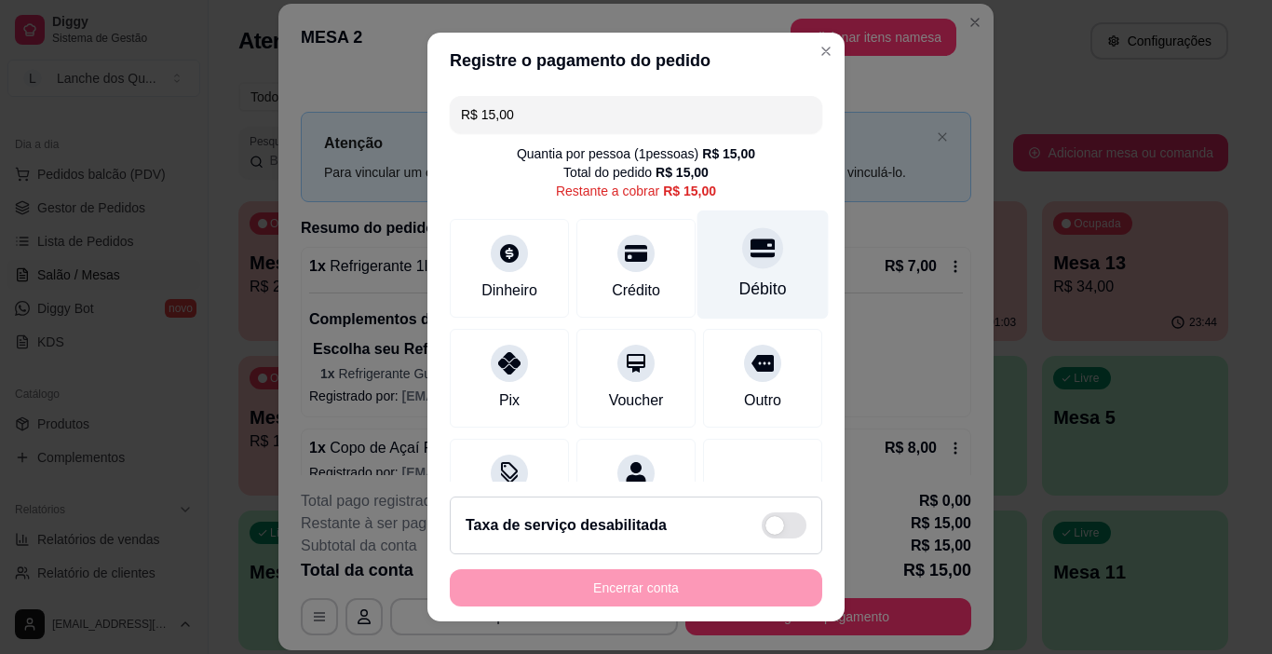
click at [742, 263] on div at bounding box center [762, 248] width 41 height 41
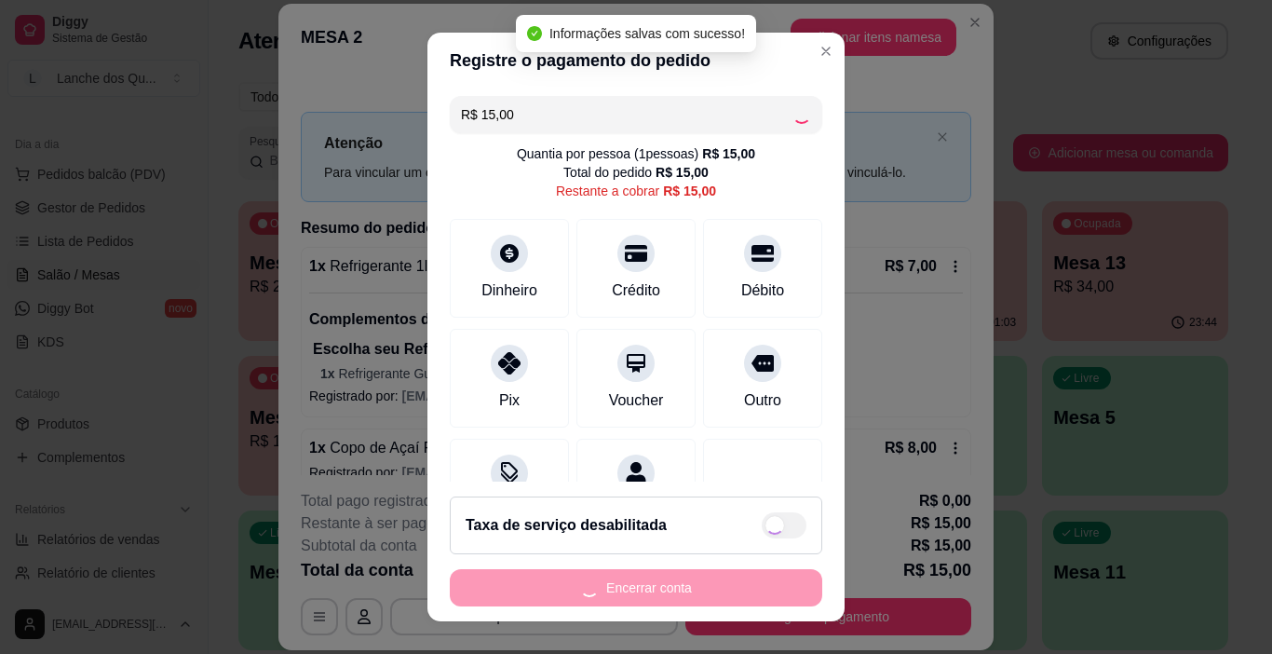
type input "R$ 0,00"
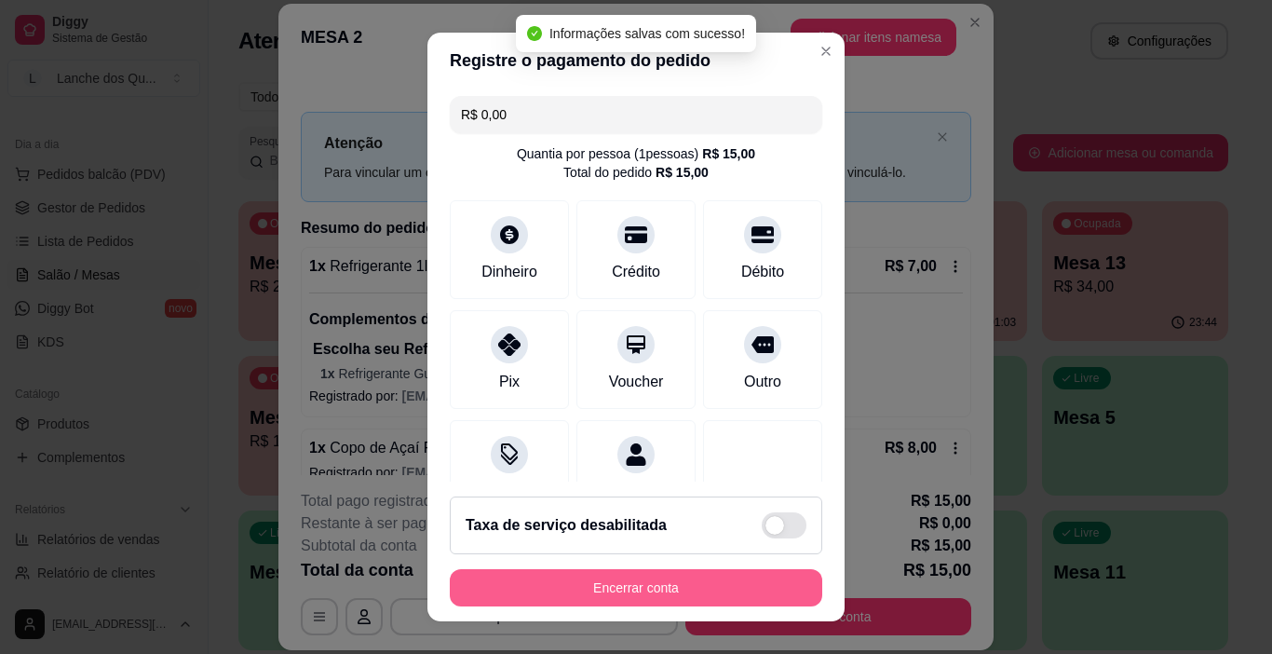
click at [638, 587] on button "Encerrar conta" at bounding box center [636, 587] width 372 height 37
